Goal: Task Accomplishment & Management: Manage account settings

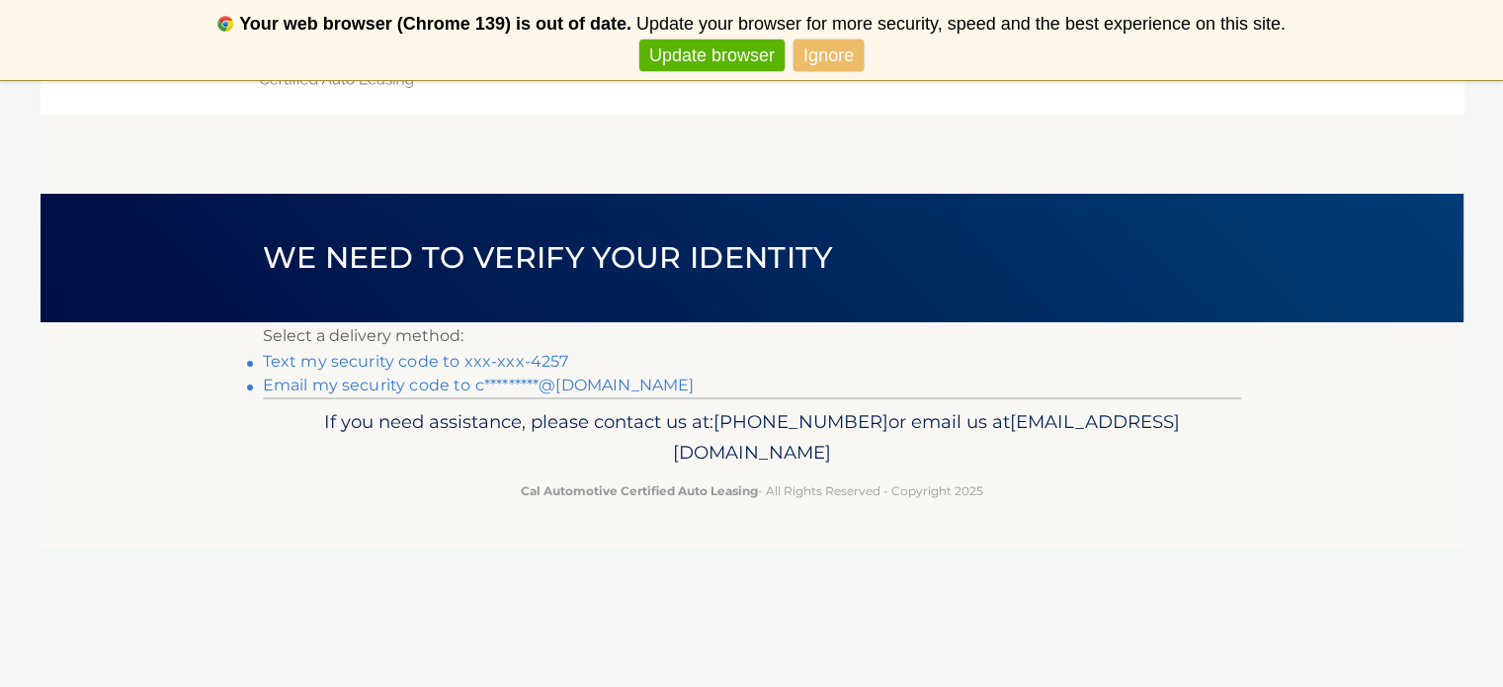
click at [443, 386] on link "Email my security code to c*********@gmail.com" at bounding box center [479, 385] width 432 height 19
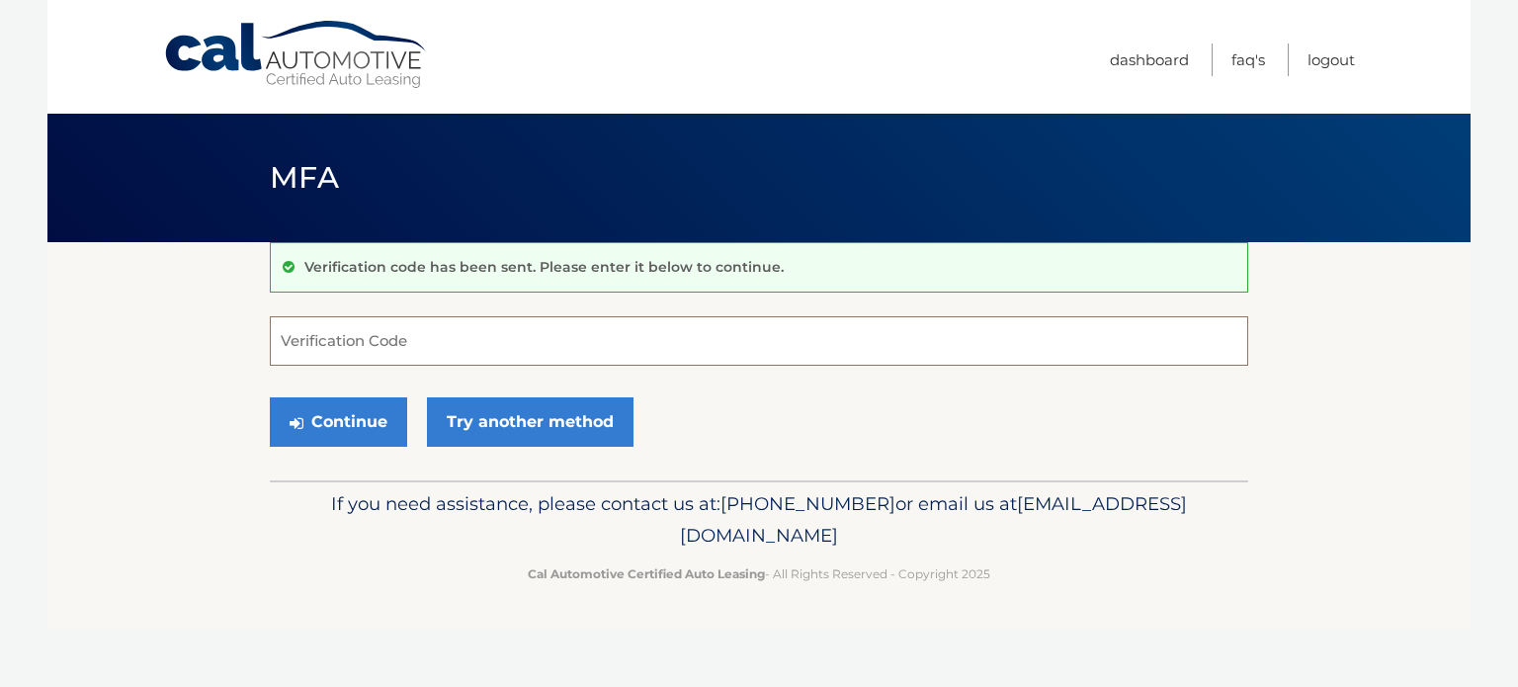
click at [465, 326] on input "Verification Code" at bounding box center [759, 340] width 978 height 49
paste input "023480"
click at [348, 423] on button "Continue" at bounding box center [338, 421] width 137 height 49
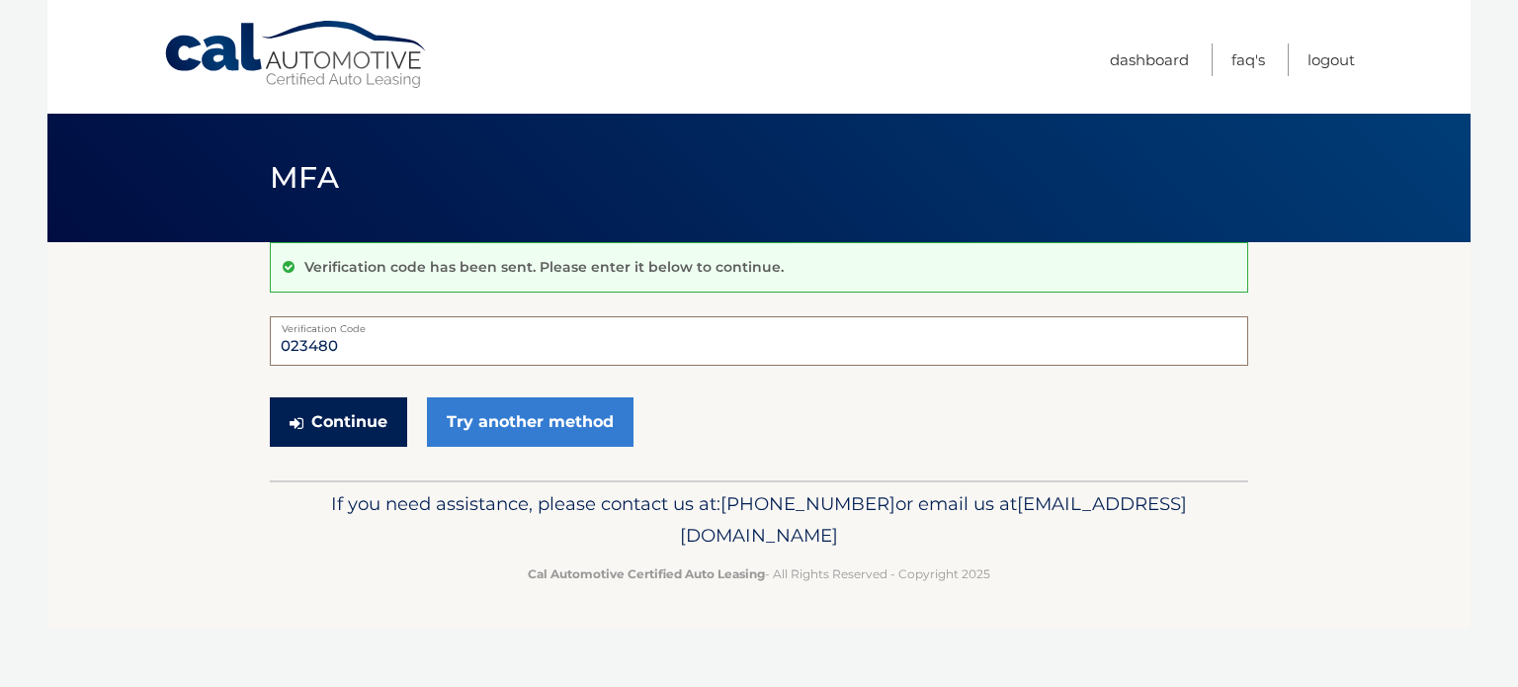
type input "023480"
click at [322, 407] on button "Continue" at bounding box center [338, 421] width 137 height 49
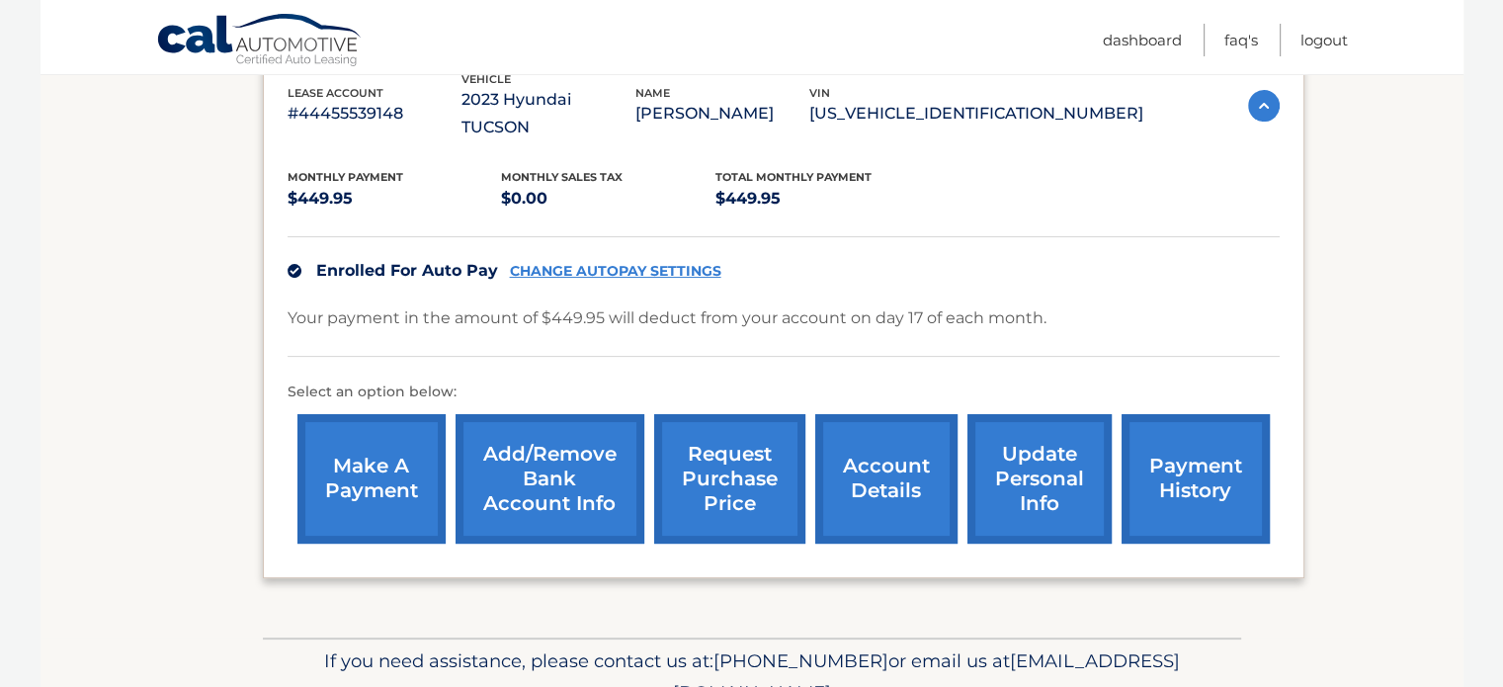
scroll to position [374, 0]
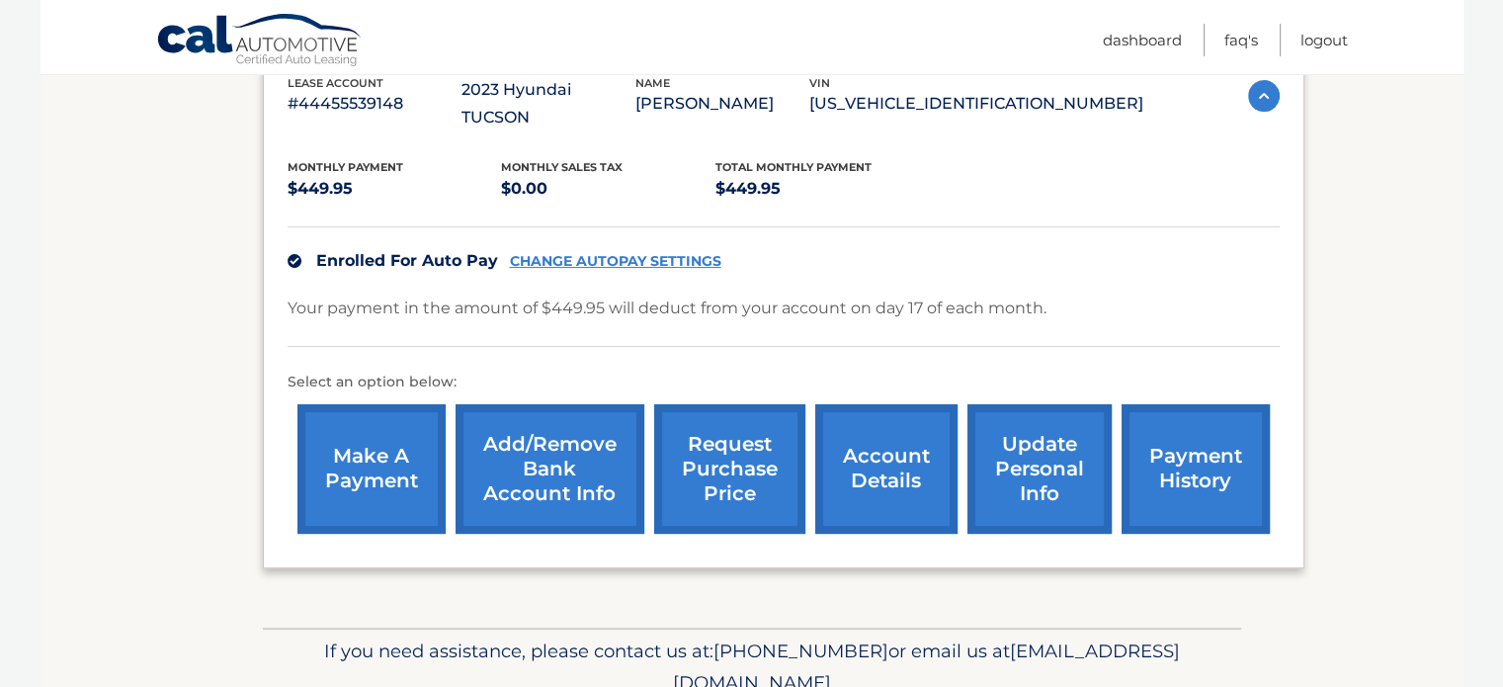
click at [853, 423] on link "account details" at bounding box center [886, 468] width 142 height 129
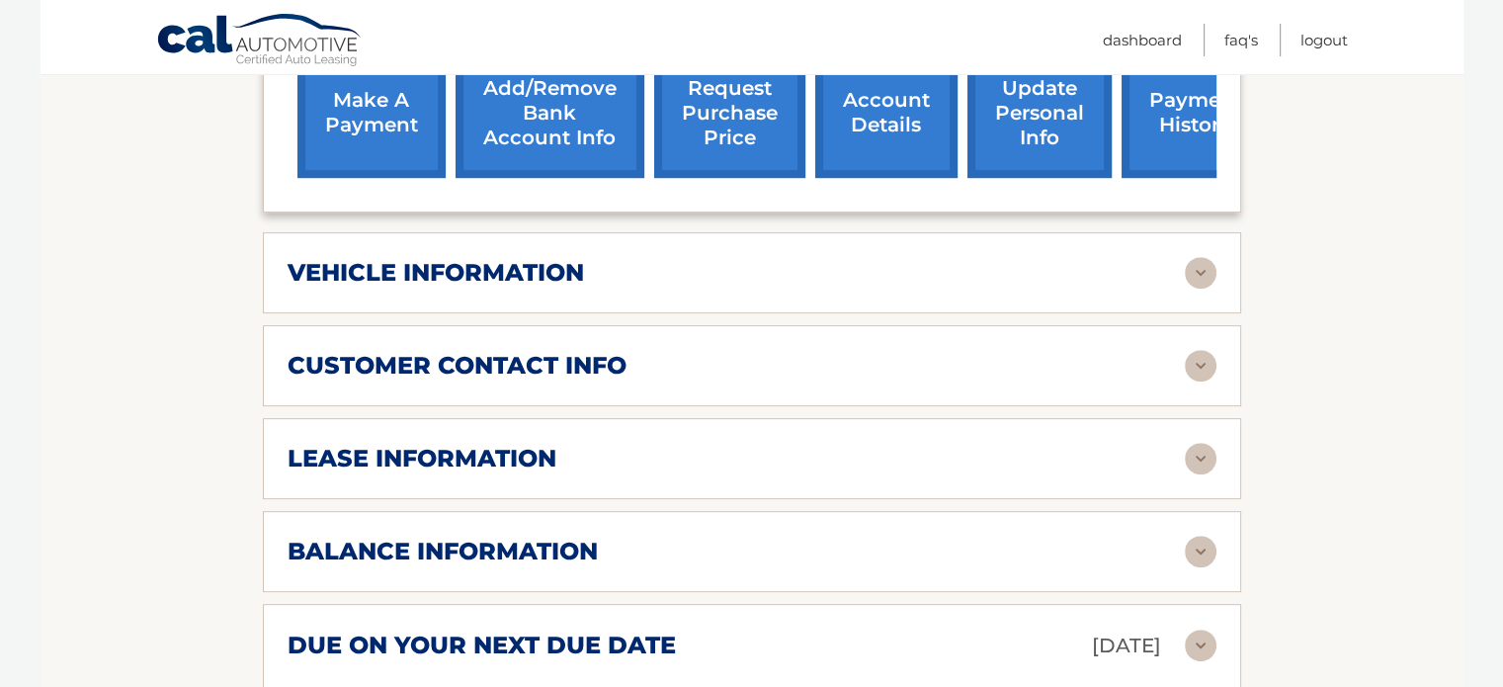
scroll to position [755, 0]
click at [1178, 258] on div "vehicle information" at bounding box center [736, 273] width 897 height 30
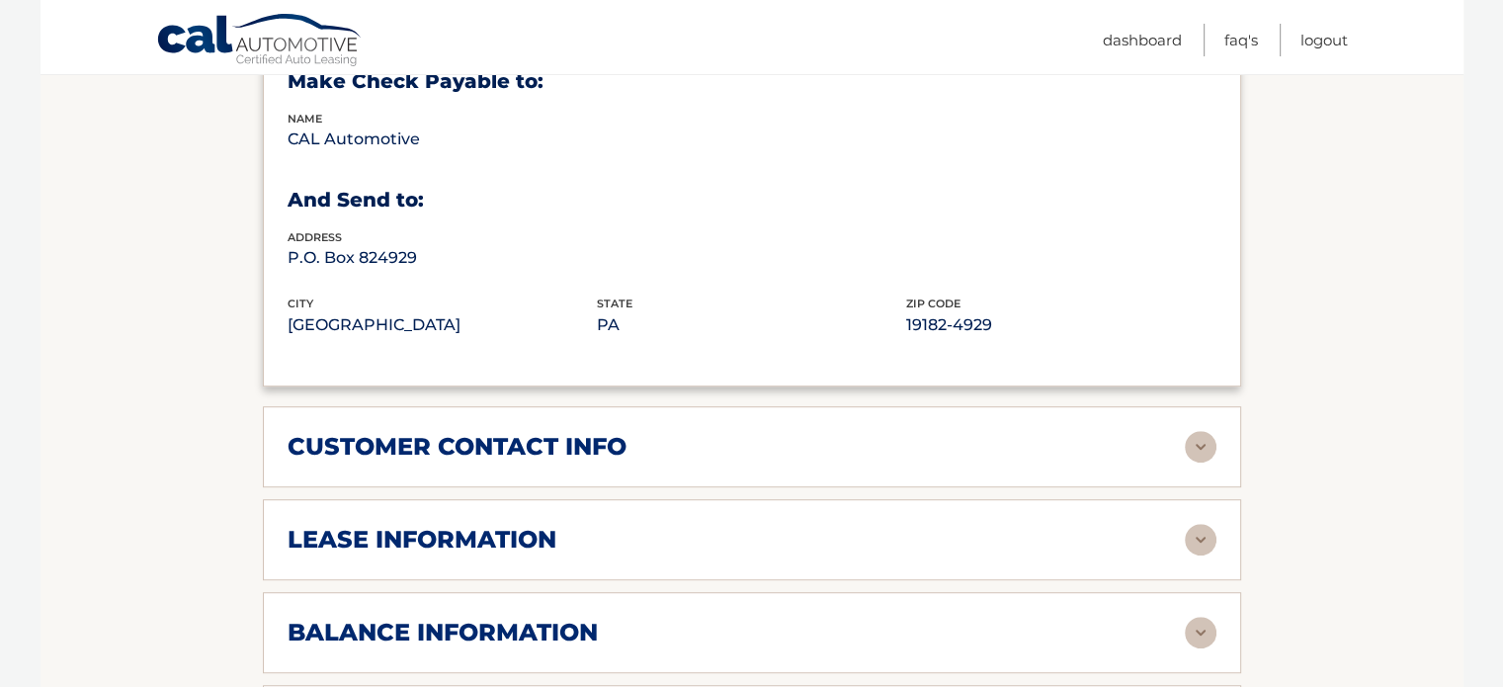
scroll to position [1152, 0]
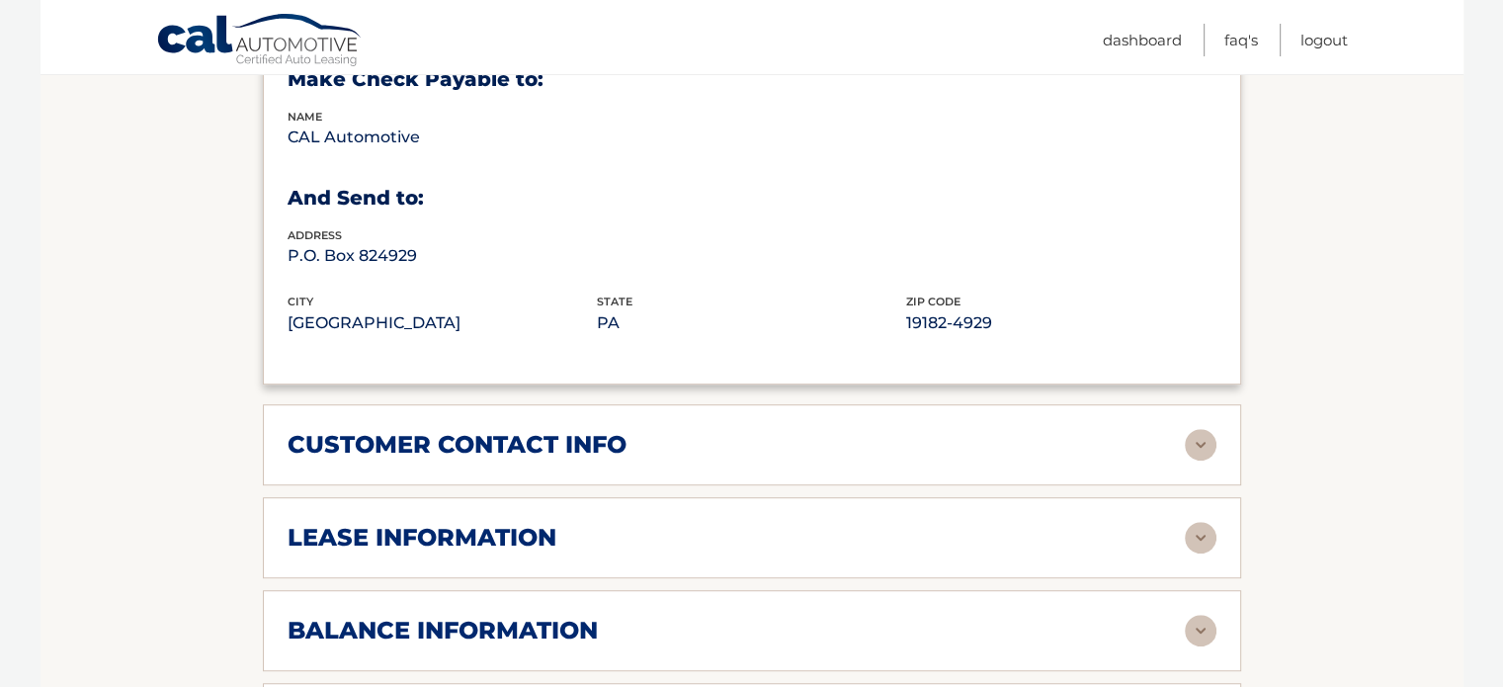
click at [1188, 429] on img at bounding box center [1201, 445] width 32 height 32
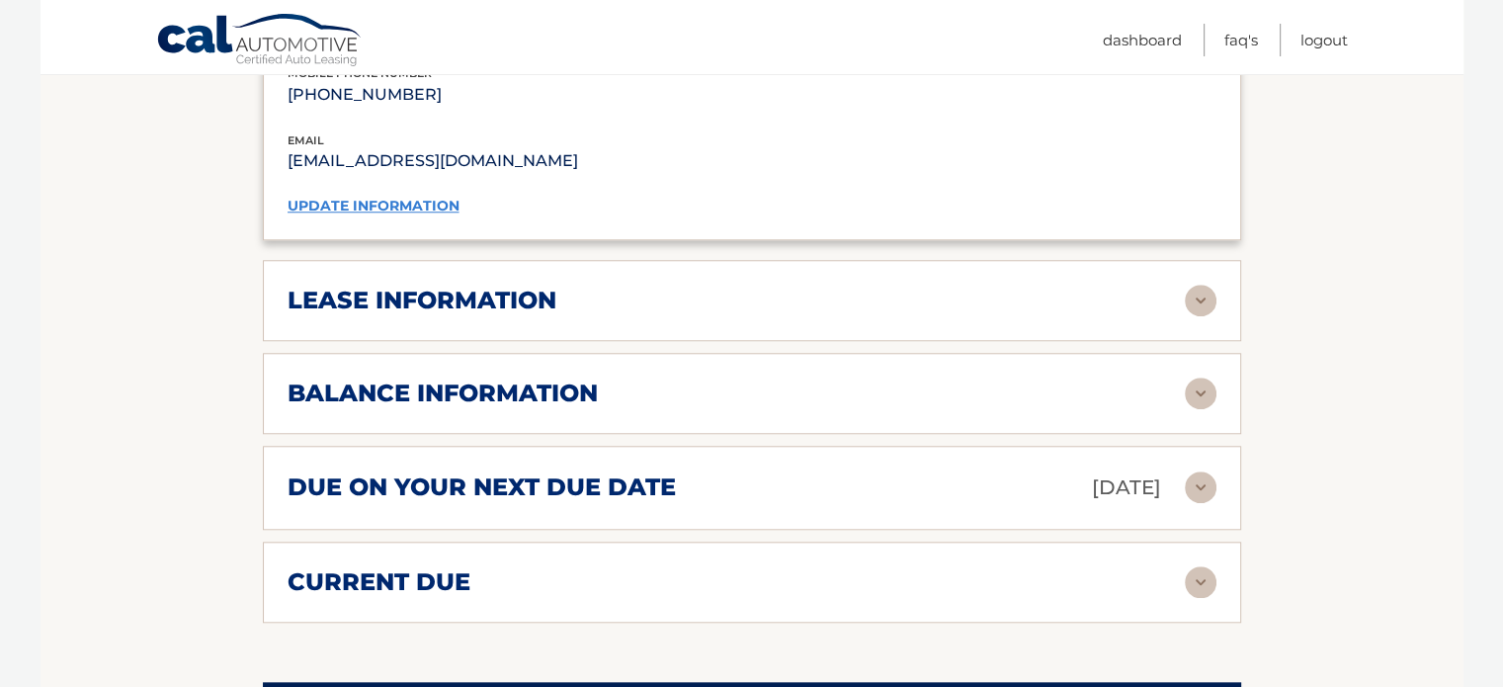
scroll to position [1786, 0]
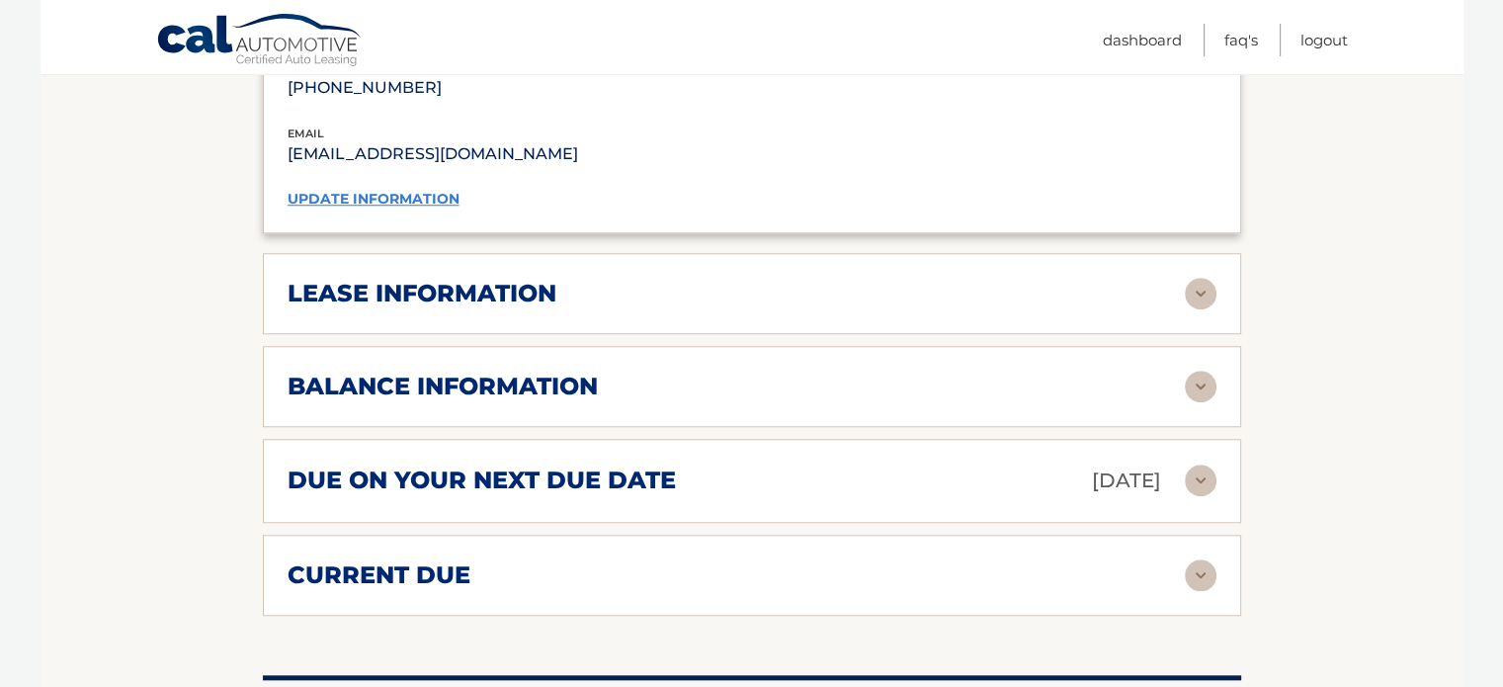
click at [1198, 278] on img at bounding box center [1201, 294] width 32 height 32
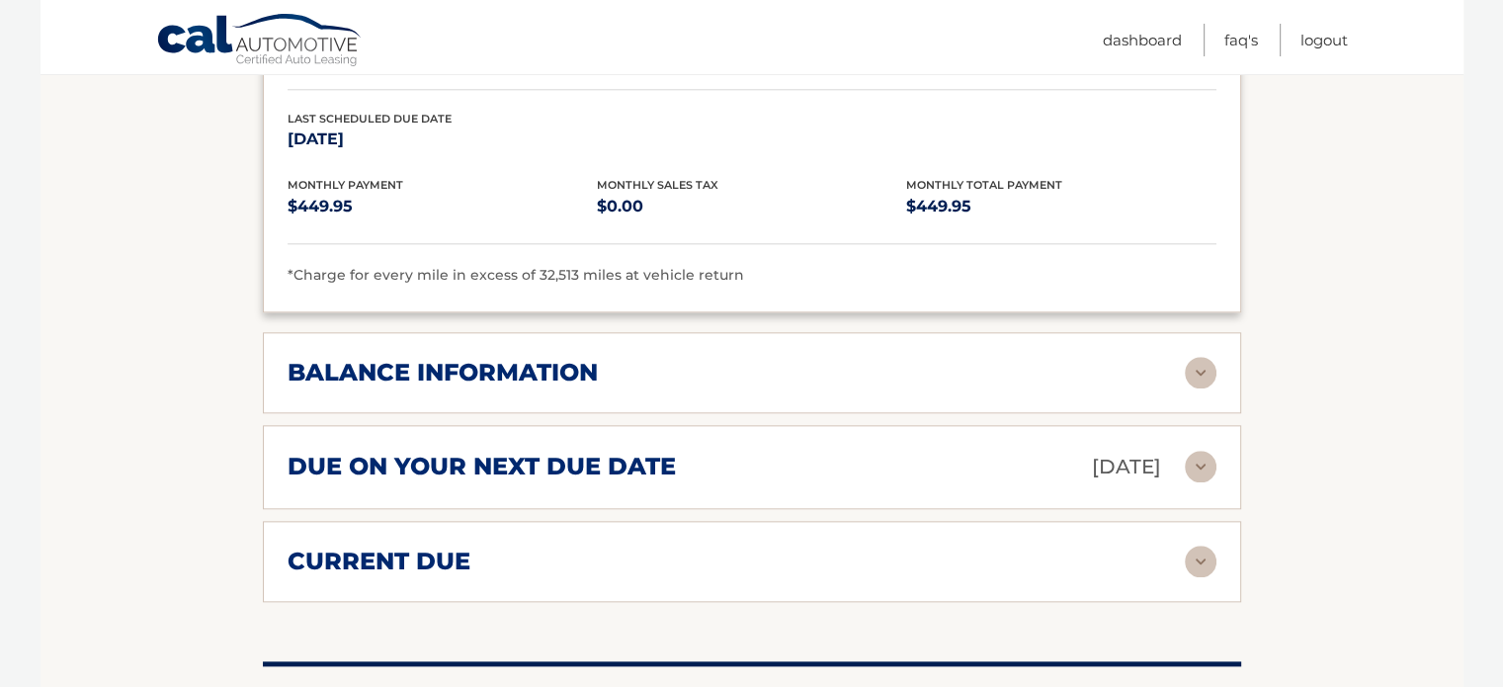
scroll to position [2173, 0]
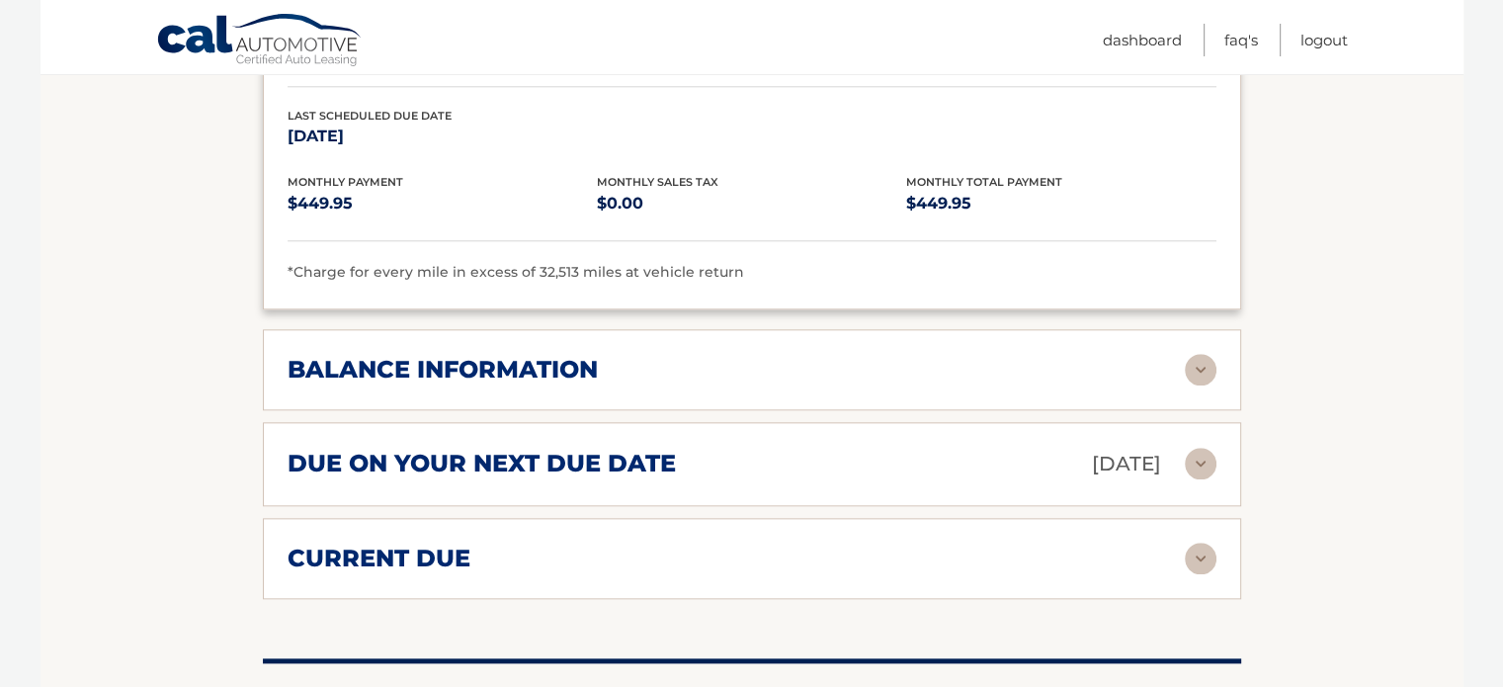
click at [1210, 354] on img at bounding box center [1201, 370] width 32 height 32
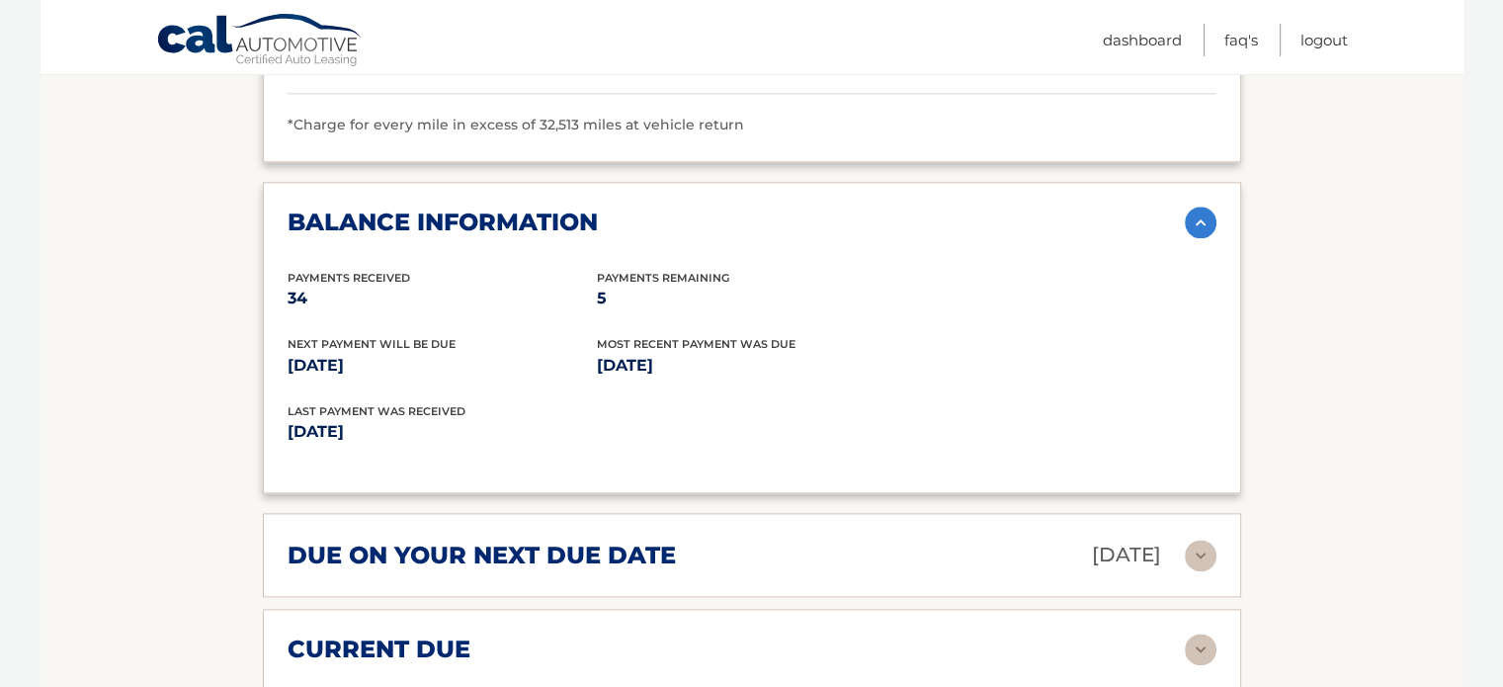
scroll to position [2462, 0]
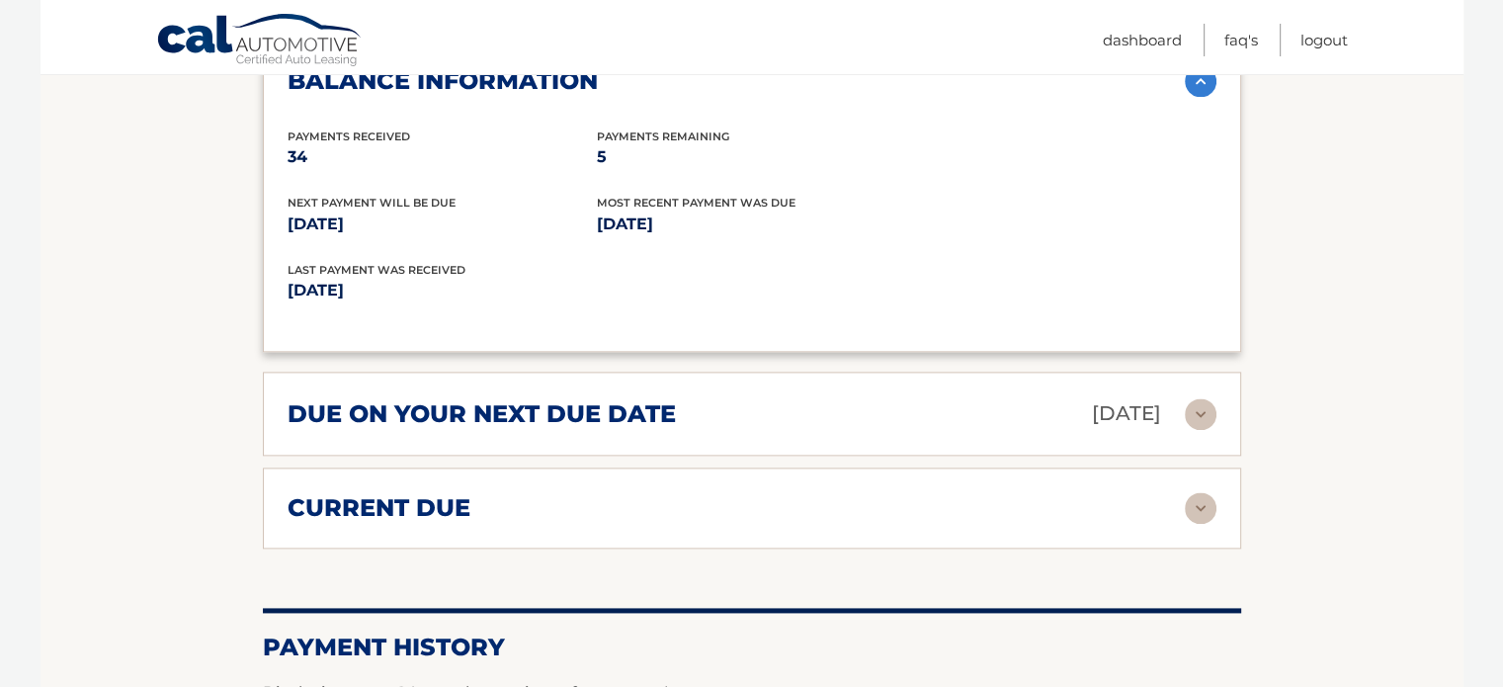
click at [1194, 398] on img at bounding box center [1201, 414] width 32 height 32
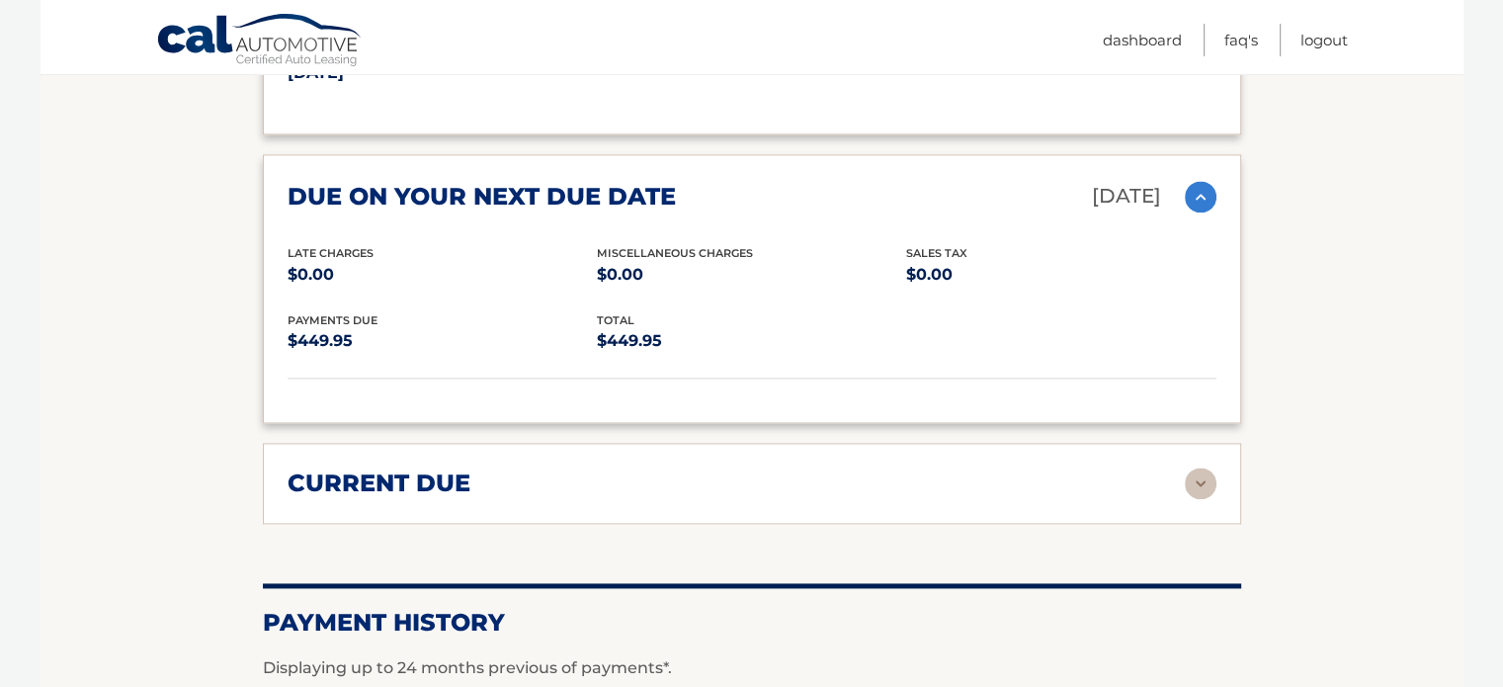
scroll to position [2686, 0]
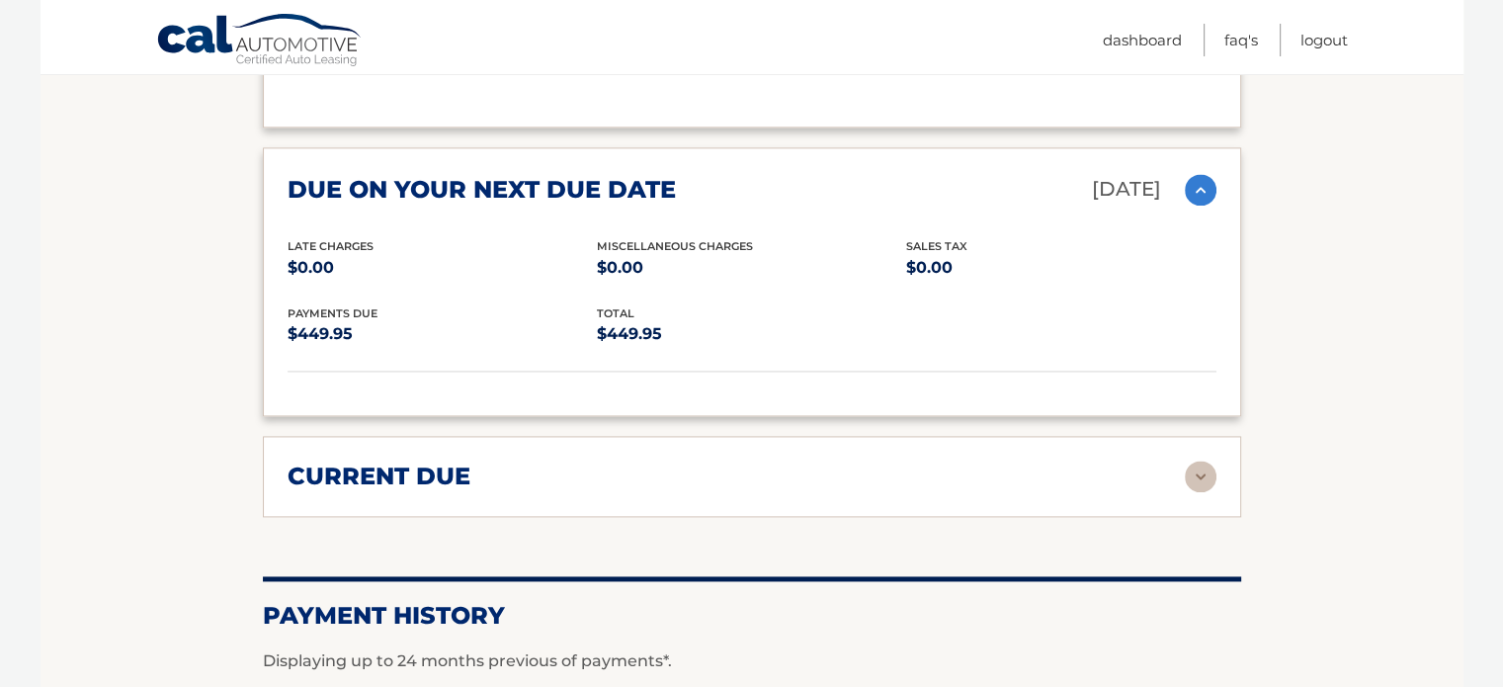
click at [1214, 461] on img at bounding box center [1201, 477] width 32 height 32
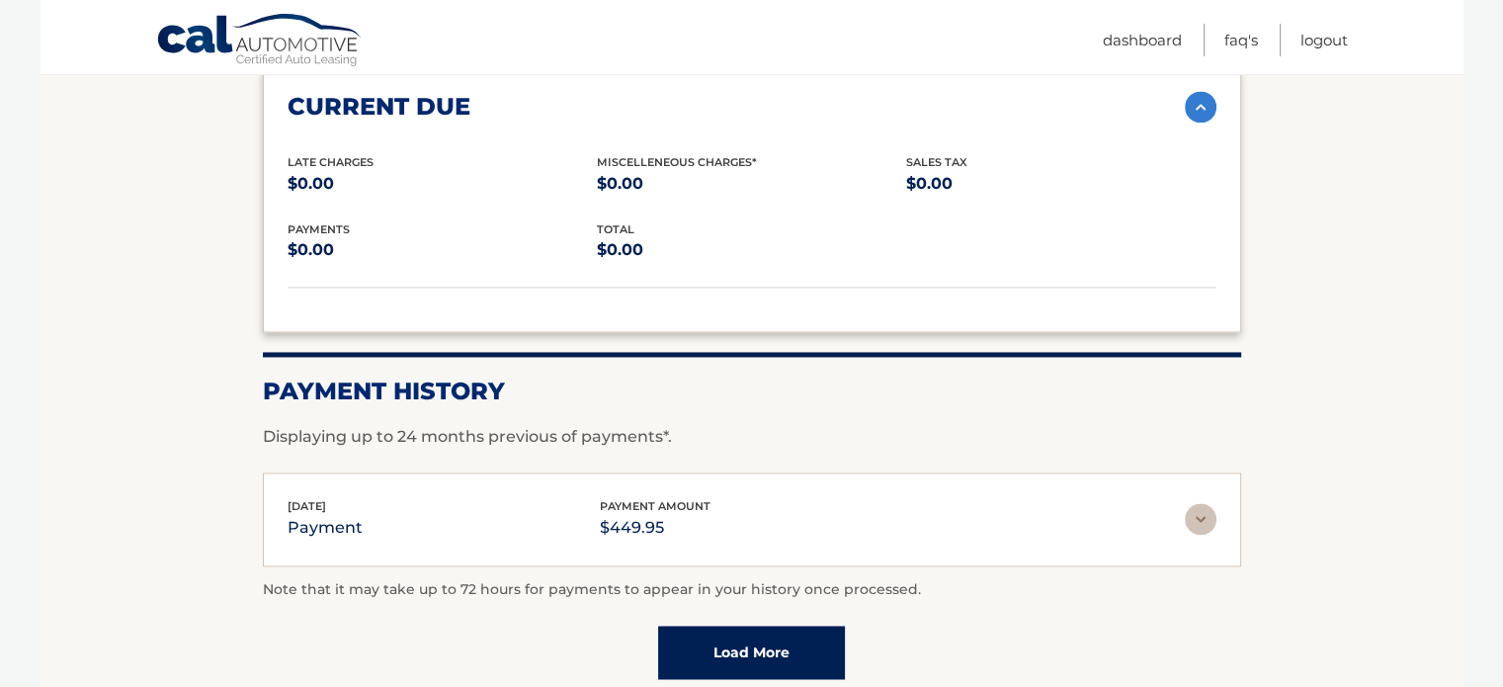
scroll to position [3066, 0]
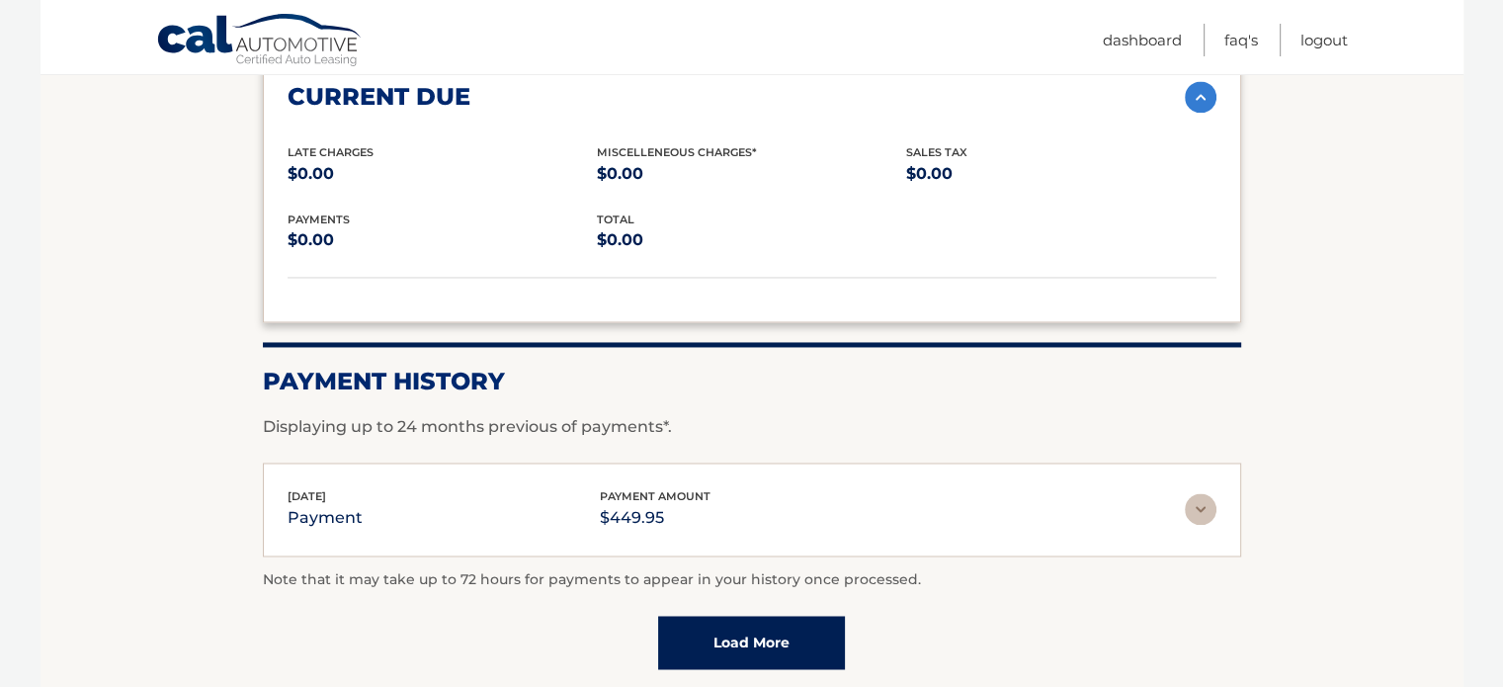
click at [805, 616] on link "Load More" at bounding box center [751, 642] width 187 height 53
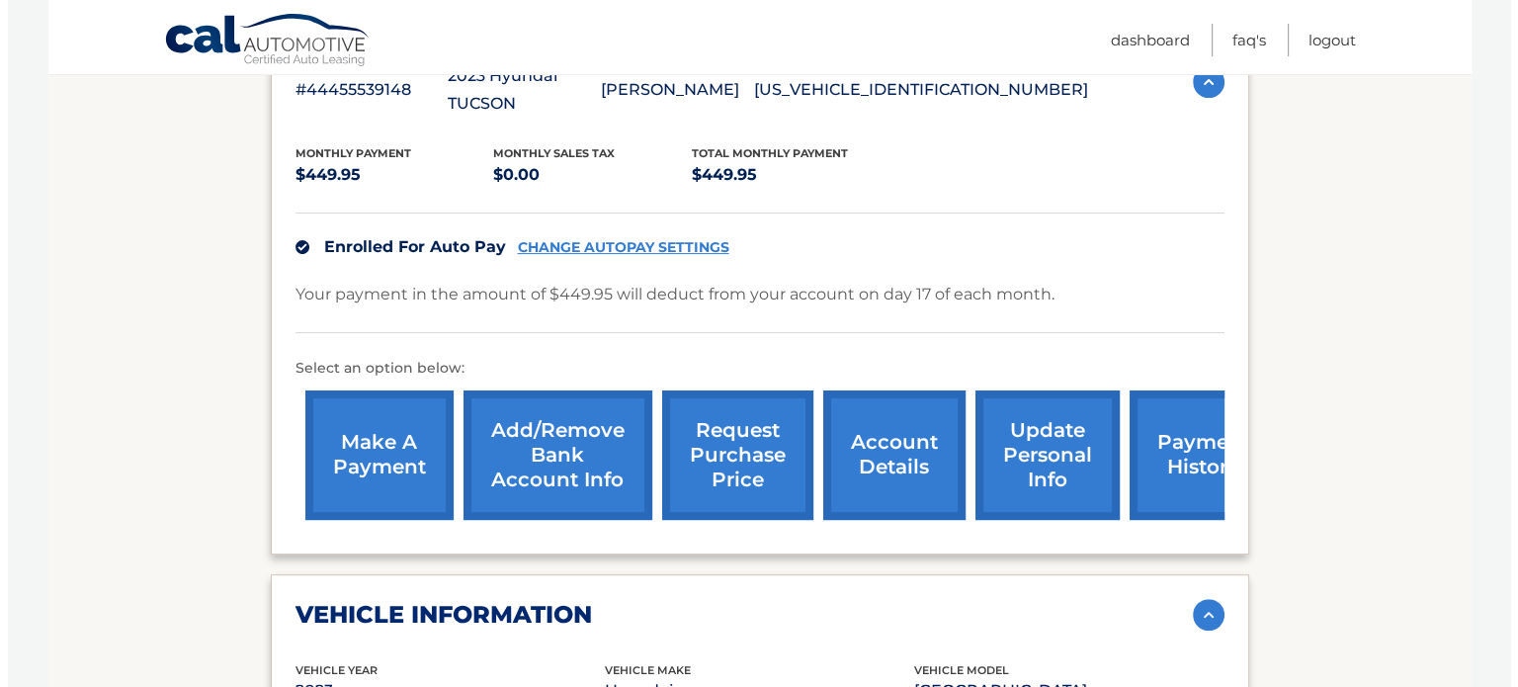
scroll to position [415, 0]
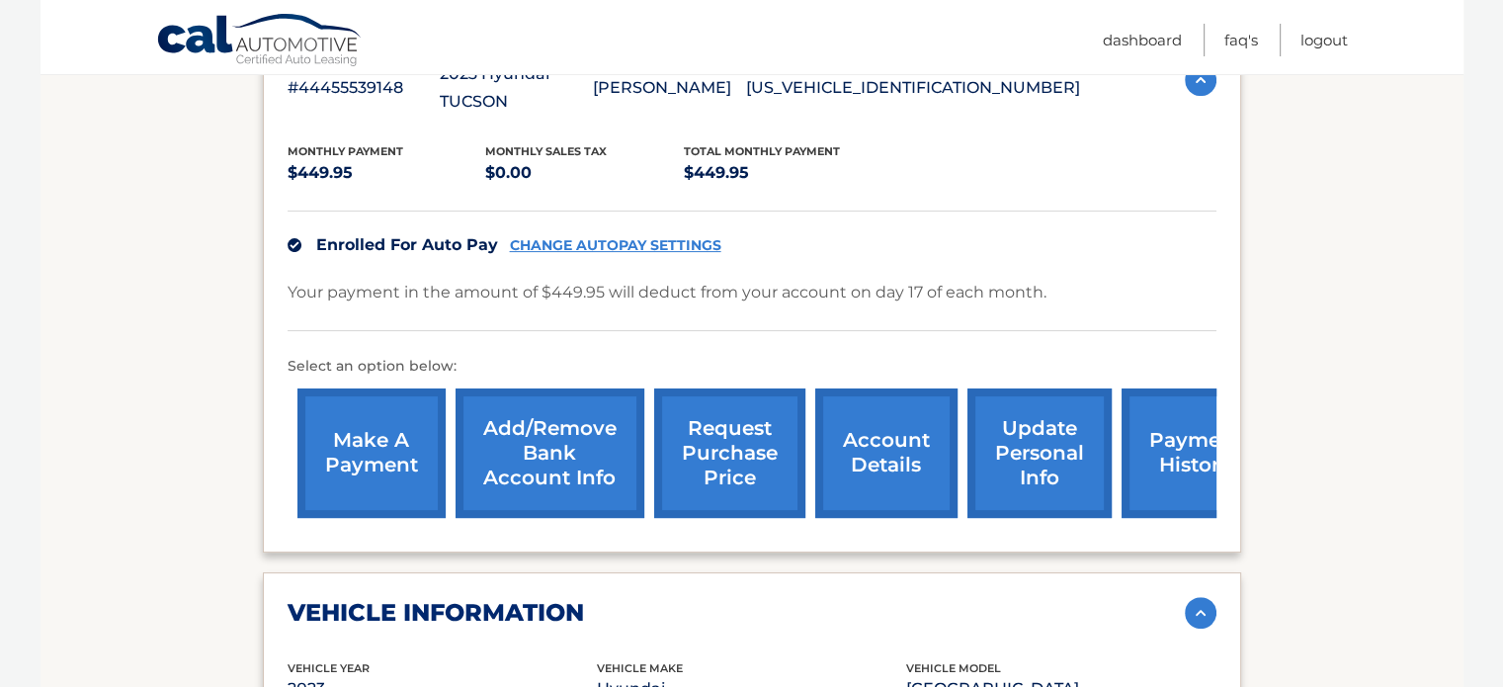
click at [740, 425] on link "request purchase price" at bounding box center [729, 452] width 151 height 129
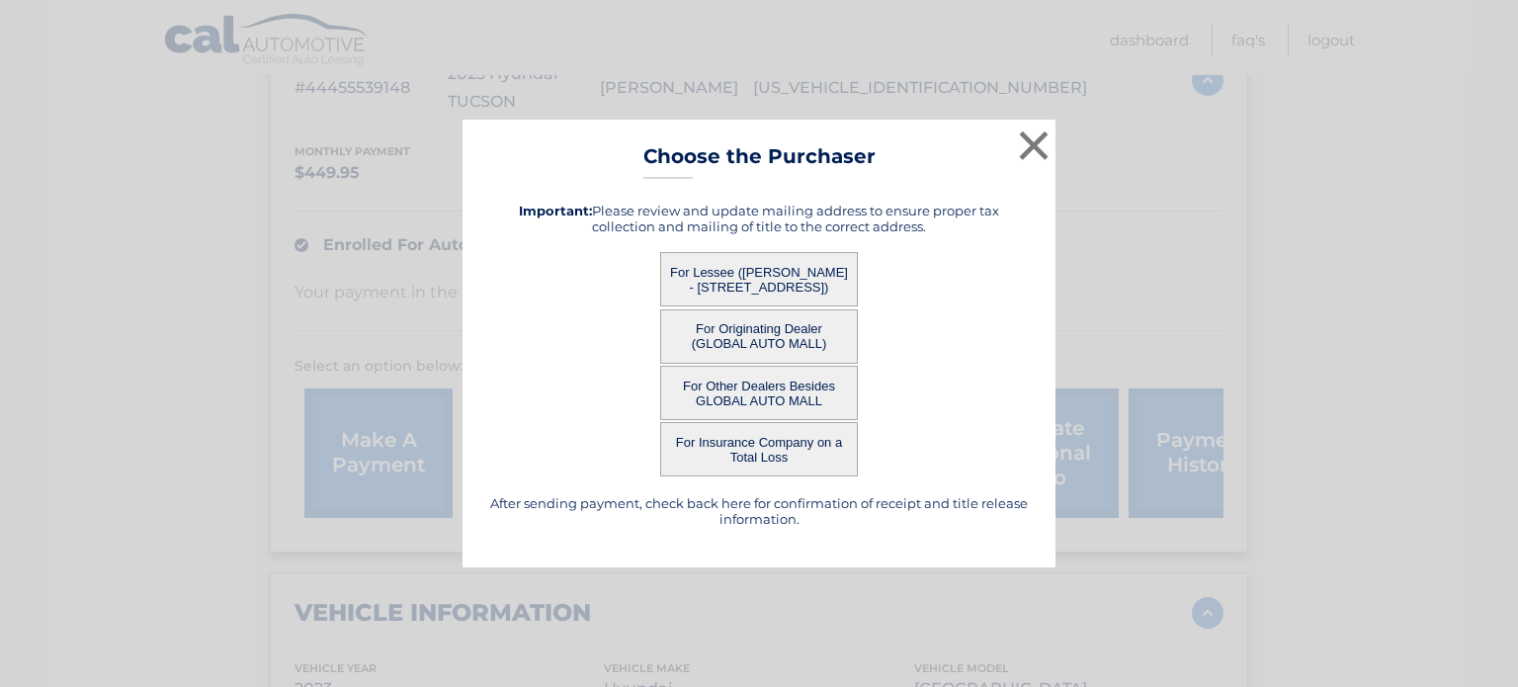
click at [775, 212] on h5 "Important: Please review and update mailing address to ensure proper tax collec…" at bounding box center [759, 219] width 544 height 32
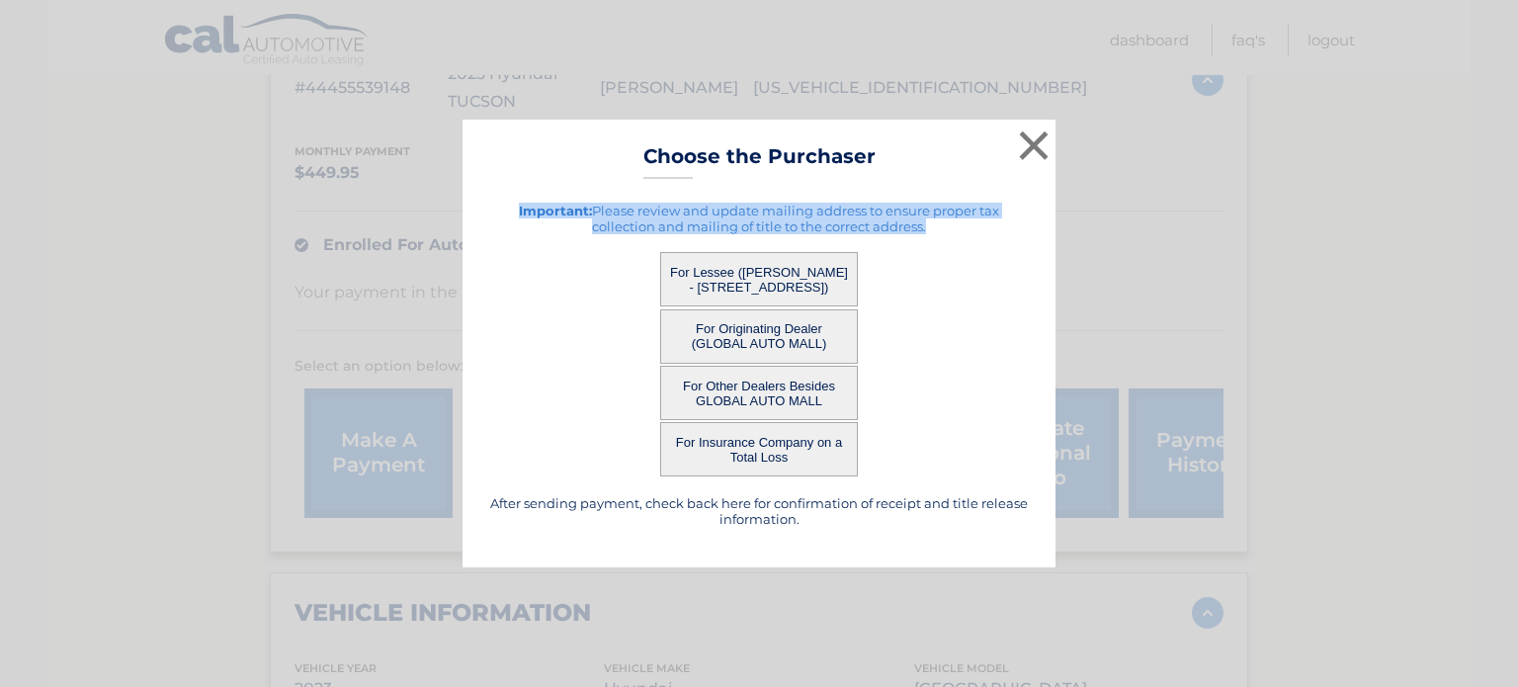
click at [775, 212] on h5 "Important: Please review and update mailing address to ensure proper tax collec…" at bounding box center [759, 219] width 544 height 32
click at [925, 215] on h5 "Important: Please review and update mailing address to ensure proper tax collec…" at bounding box center [759, 219] width 544 height 32
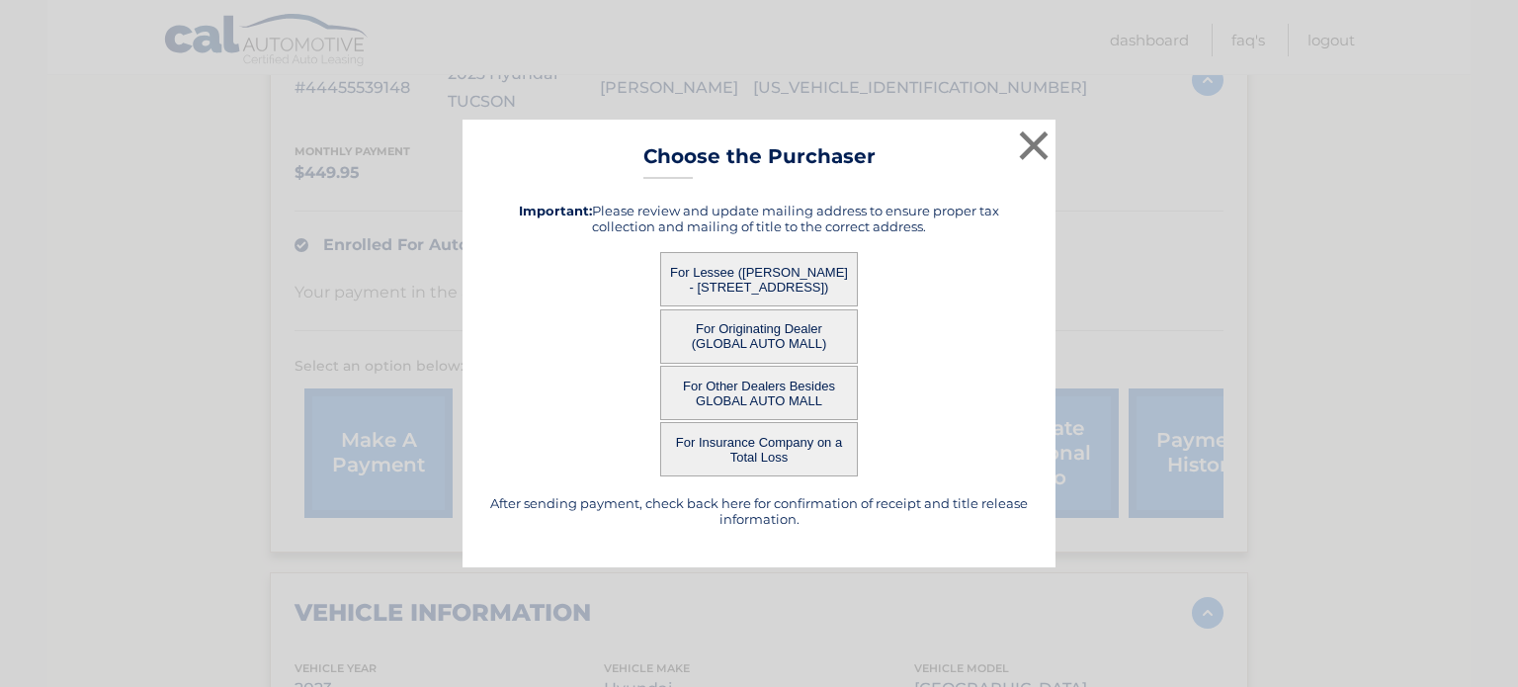
click at [765, 272] on button "For Lessee ([PERSON_NAME] - [STREET_ADDRESS])" at bounding box center [759, 279] width 198 height 54
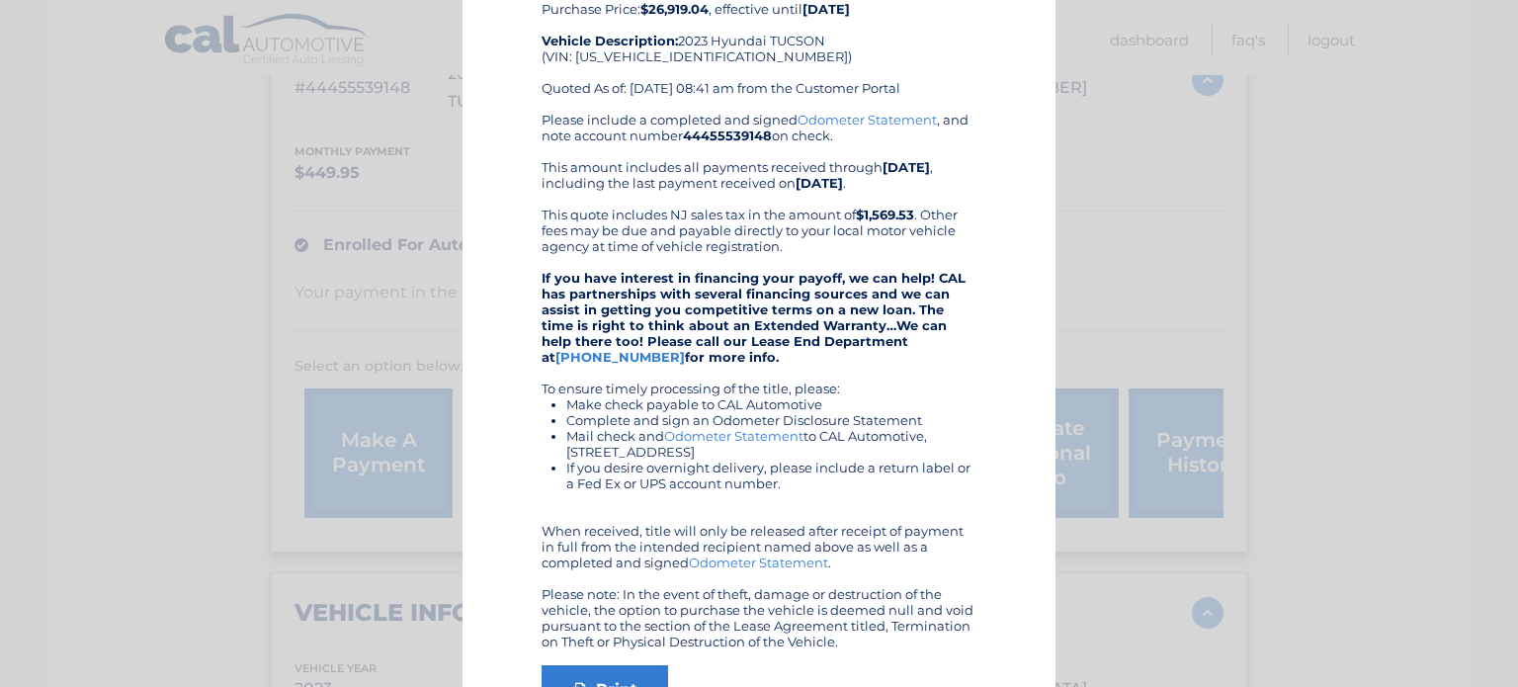
scroll to position [277, 0]
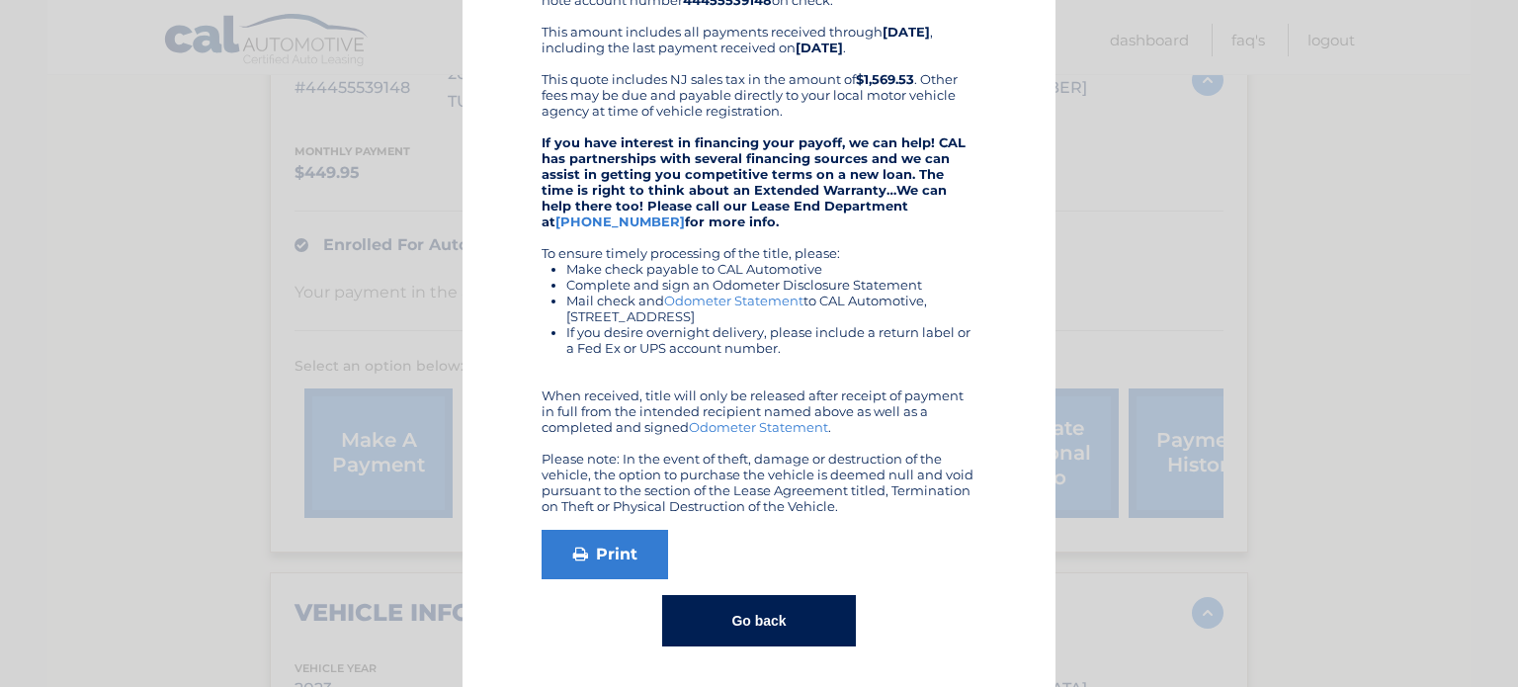
click at [607, 399] on div "Please include a completed and signed Odometer Statement , and note account num…" at bounding box center [759, 245] width 435 height 538
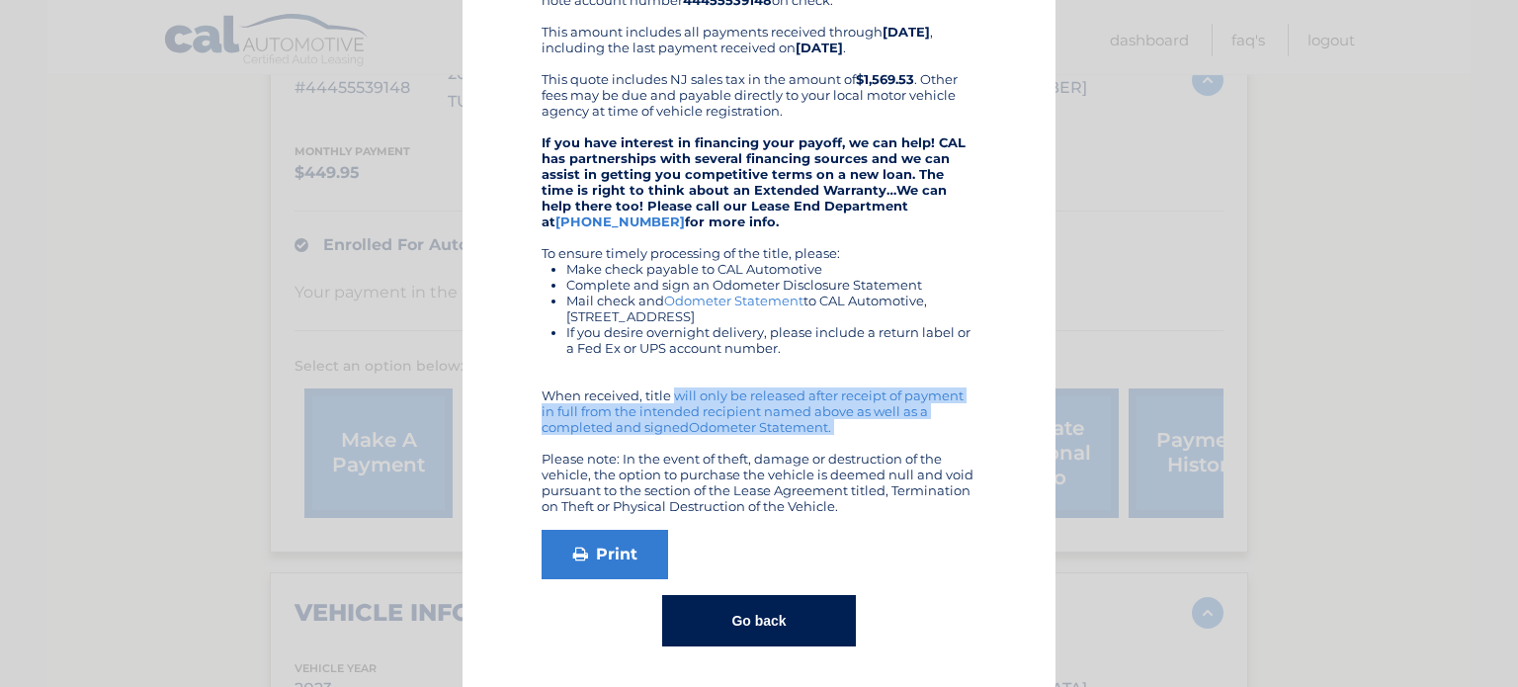
click at [607, 399] on div "Please include a completed and signed Odometer Statement , and note account num…" at bounding box center [759, 245] width 435 height 538
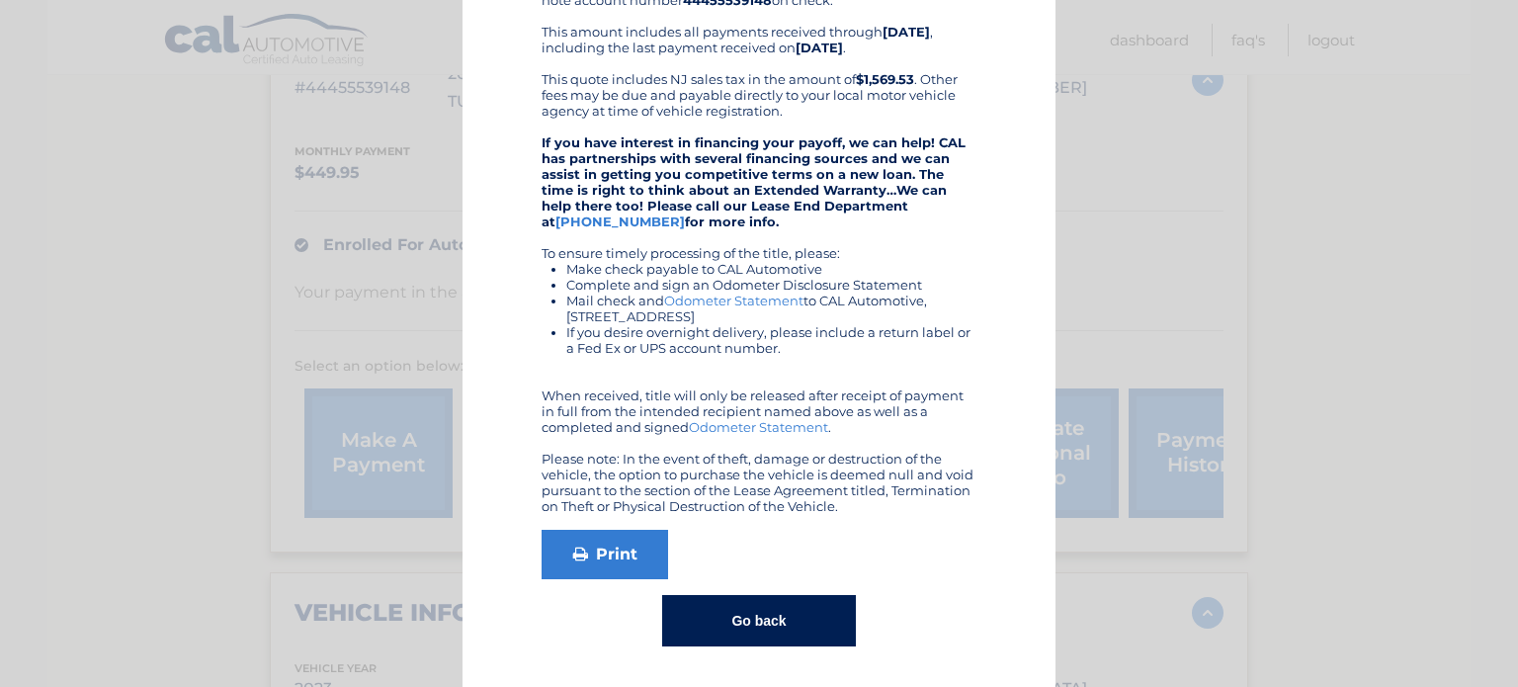
click at [607, 399] on div "Please include a completed and signed Odometer Statement , and note account num…" at bounding box center [759, 245] width 435 height 538
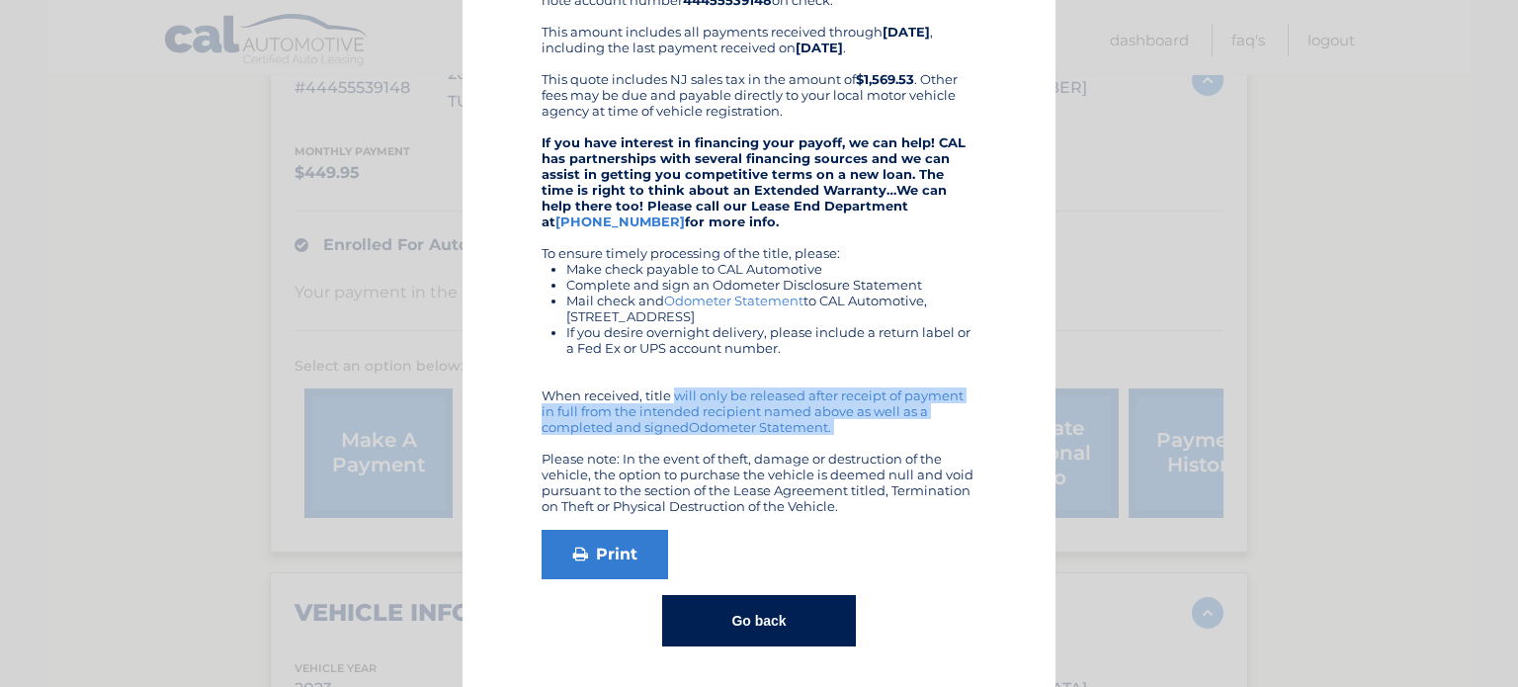
click at [607, 399] on div "Please include a completed and signed Odometer Statement , and note account num…" at bounding box center [759, 245] width 435 height 538
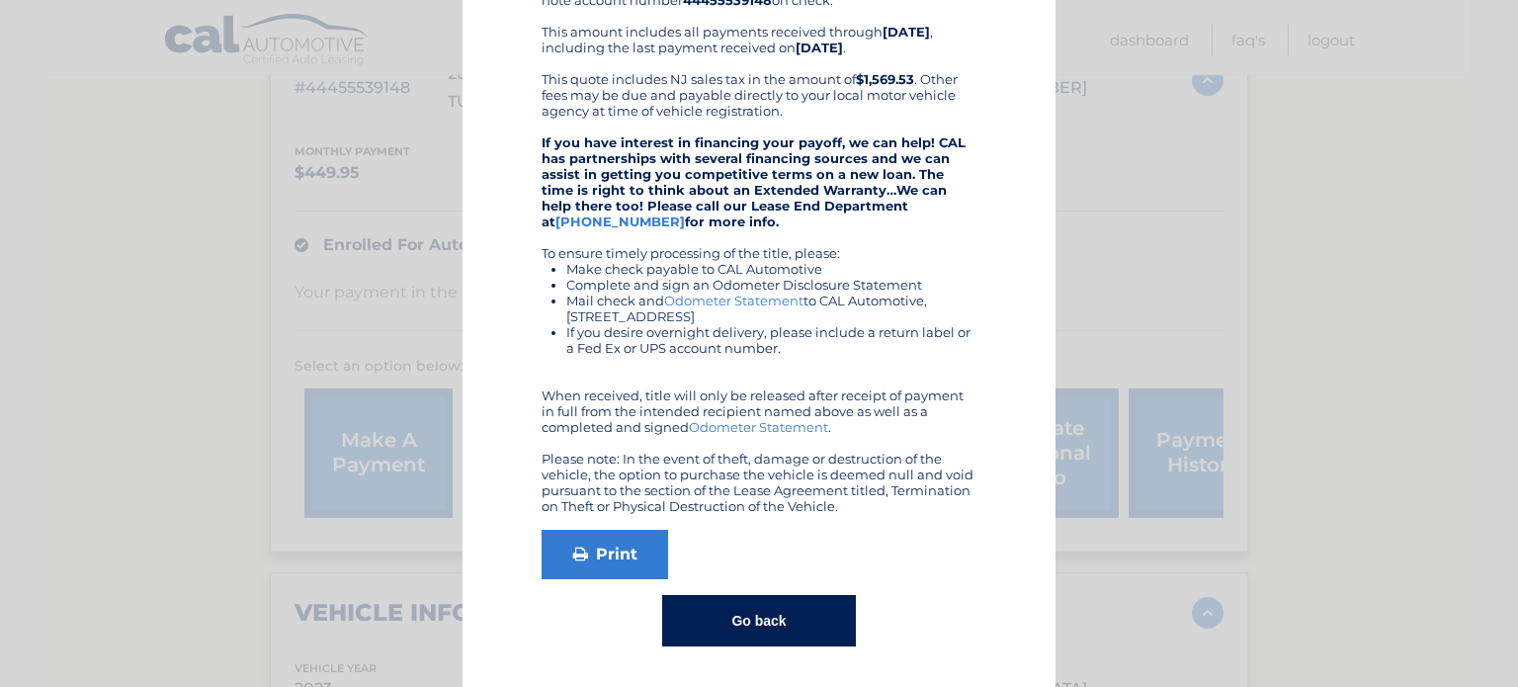
click at [790, 383] on div "Please include a completed and signed Odometer Statement , and note account num…" at bounding box center [759, 245] width 435 height 538
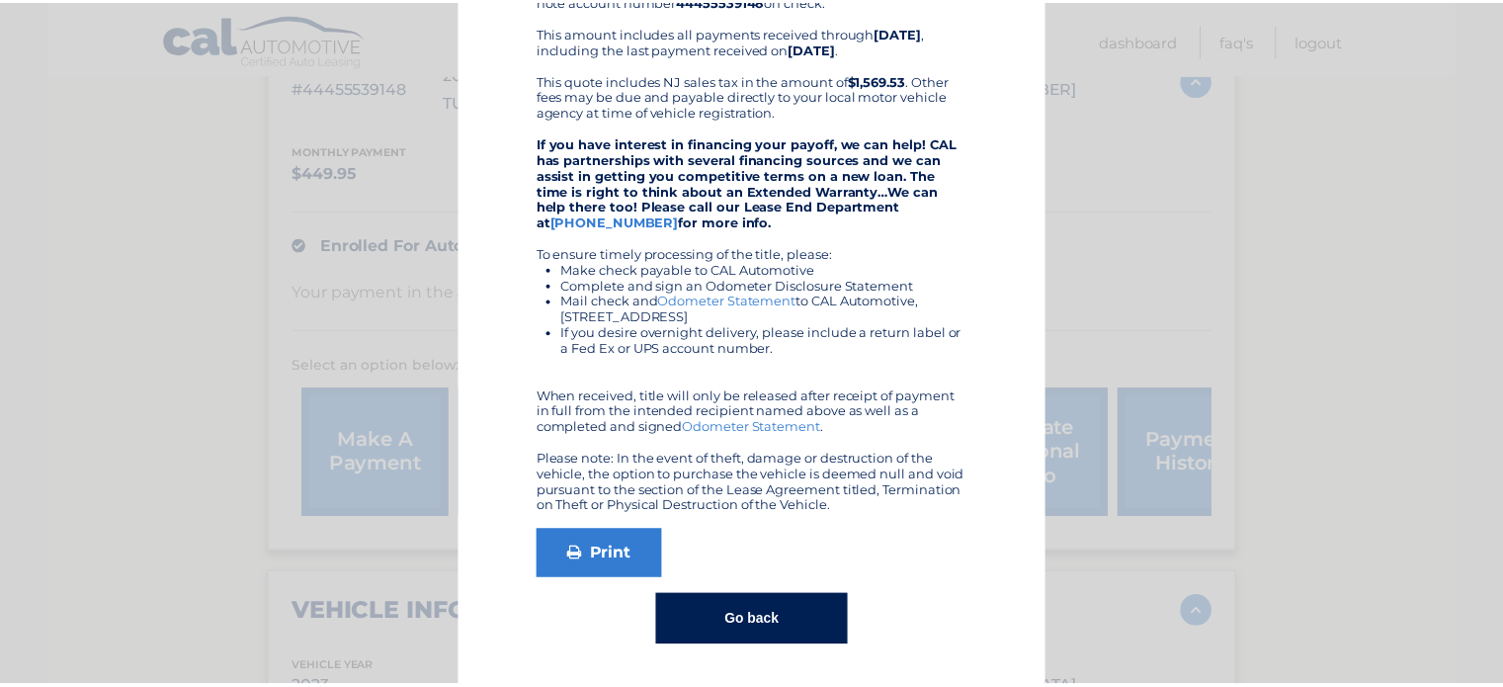
scroll to position [0, 0]
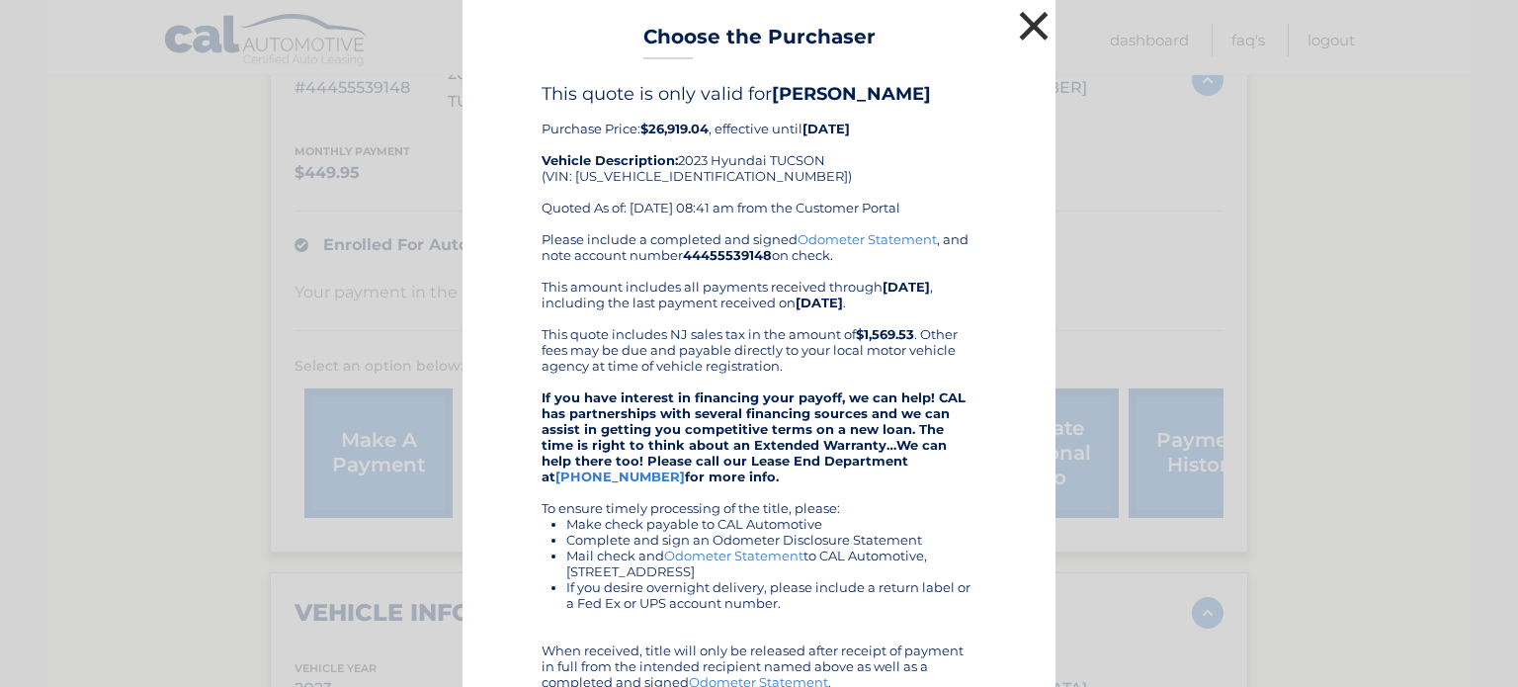
click at [1029, 25] on button "×" at bounding box center [1034, 26] width 40 height 40
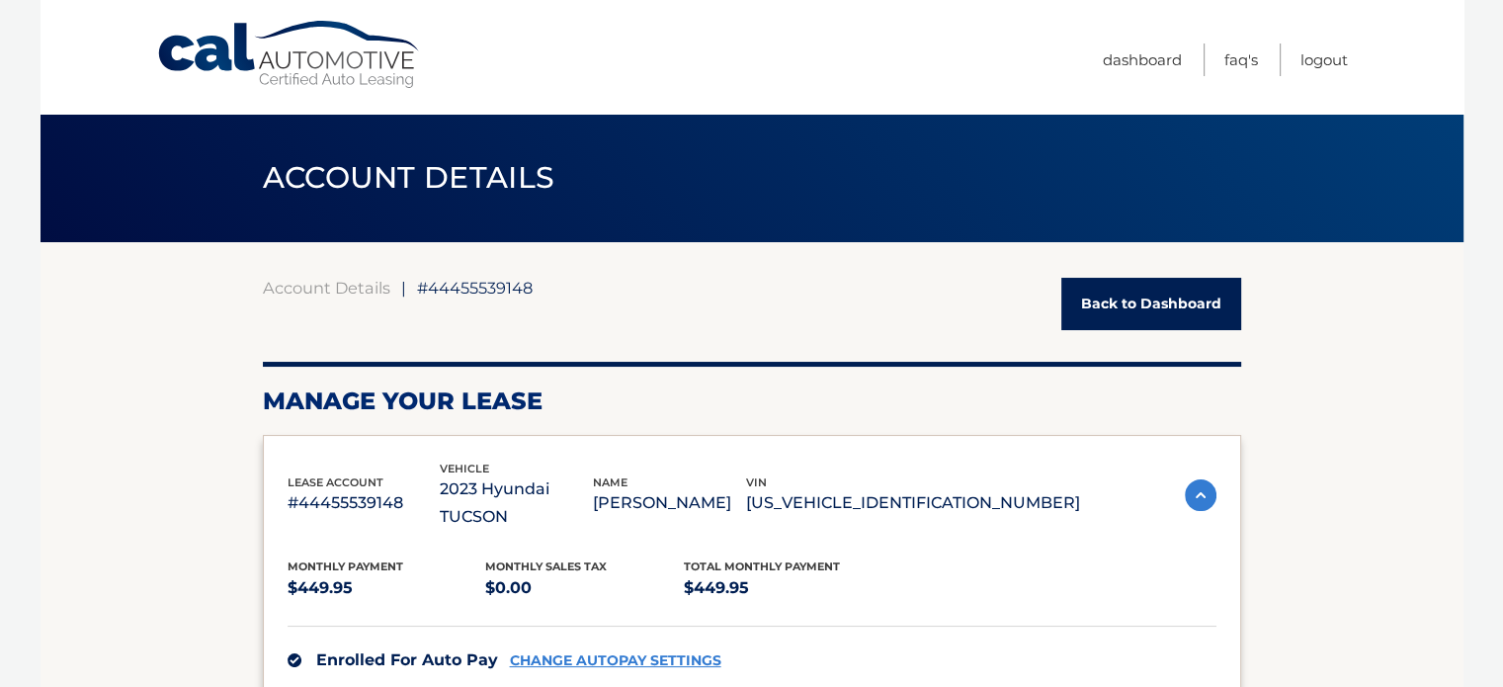
click at [1144, 320] on link "Back to Dashboard" at bounding box center [1151, 304] width 180 height 52
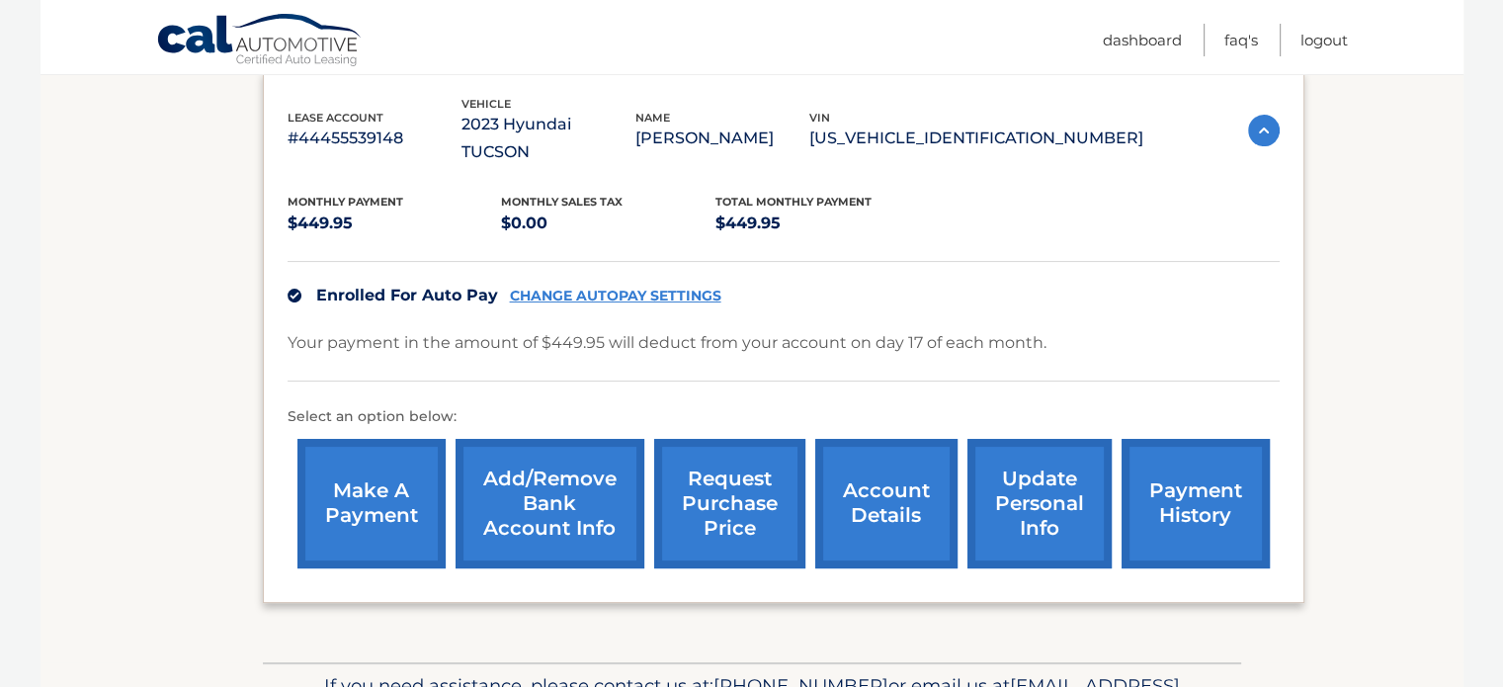
scroll to position [340, 0]
click at [532, 470] on link "Add/Remove bank account info" at bounding box center [550, 502] width 189 height 129
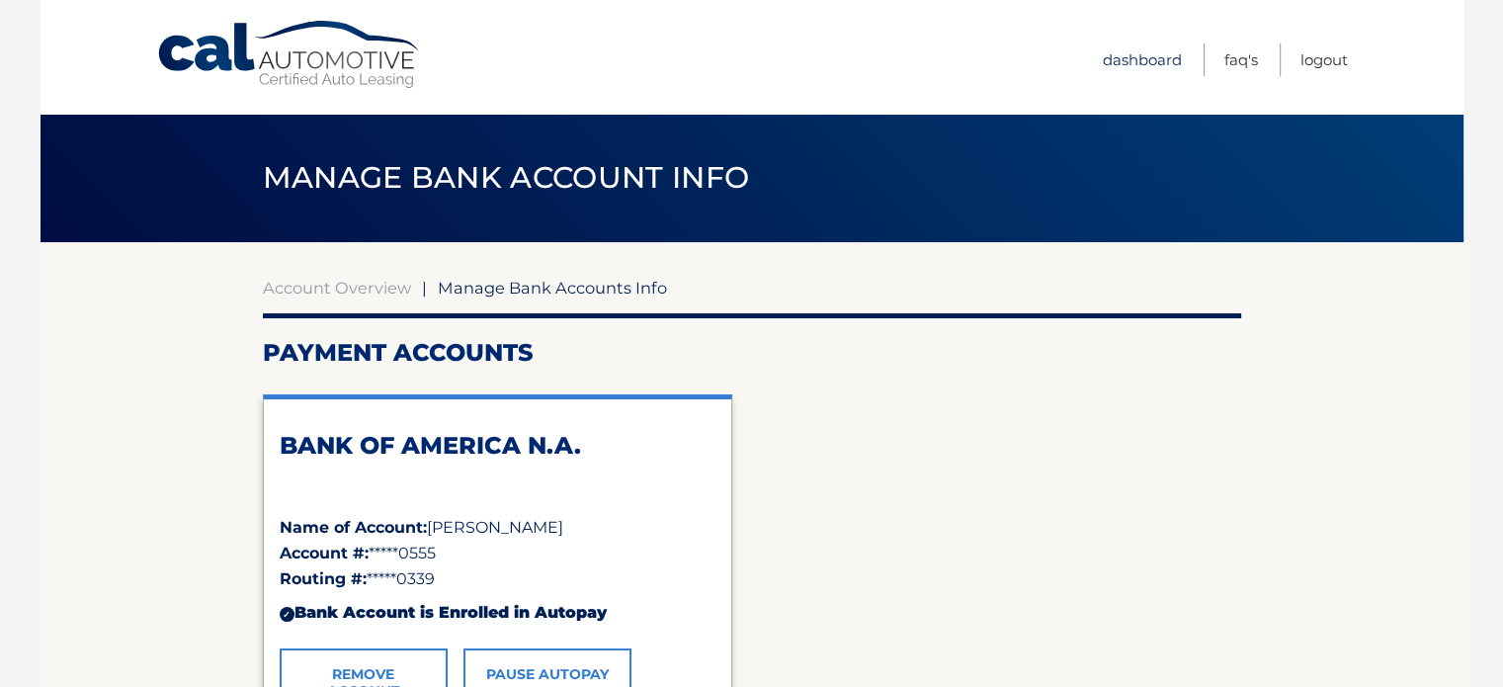
click at [1127, 60] on link "Dashboard" at bounding box center [1142, 59] width 79 height 33
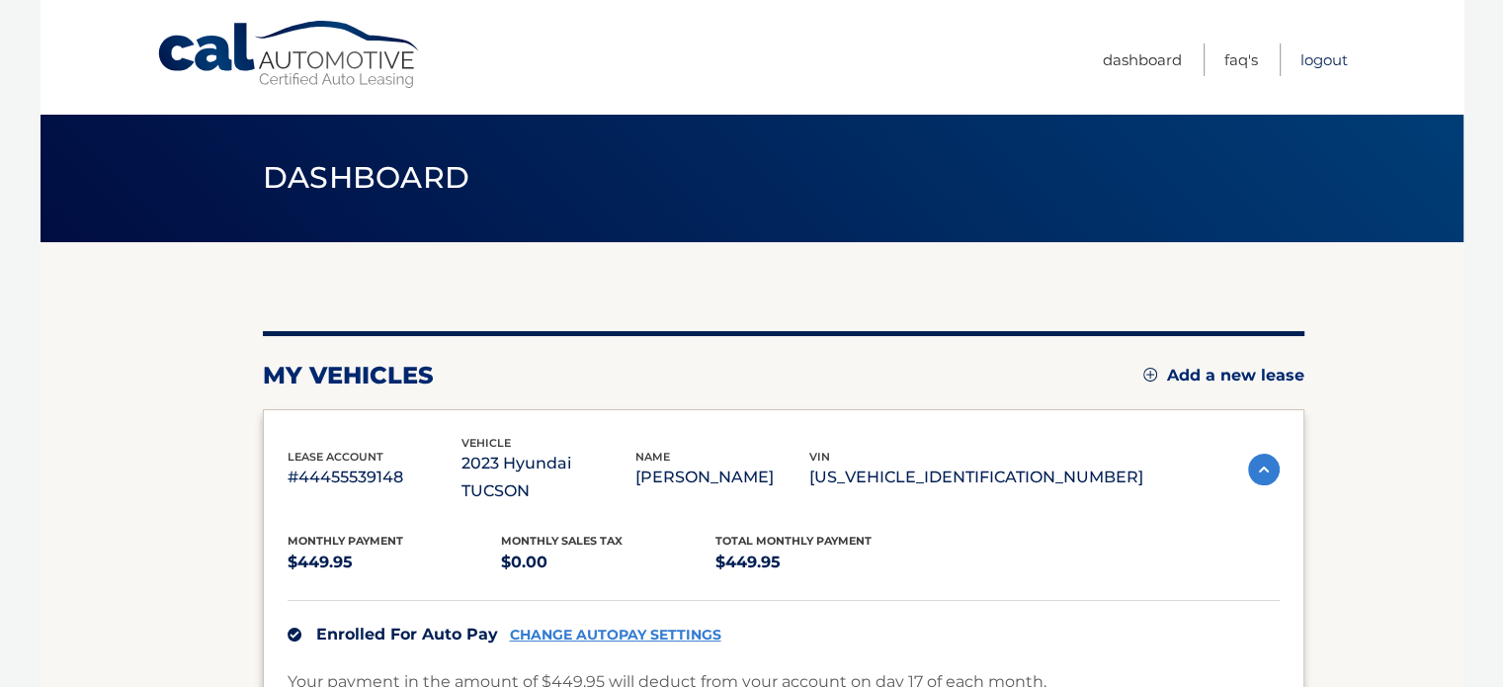
click at [1324, 60] on link "Logout" at bounding box center [1324, 59] width 47 height 33
